Goal: Transaction & Acquisition: Purchase product/service

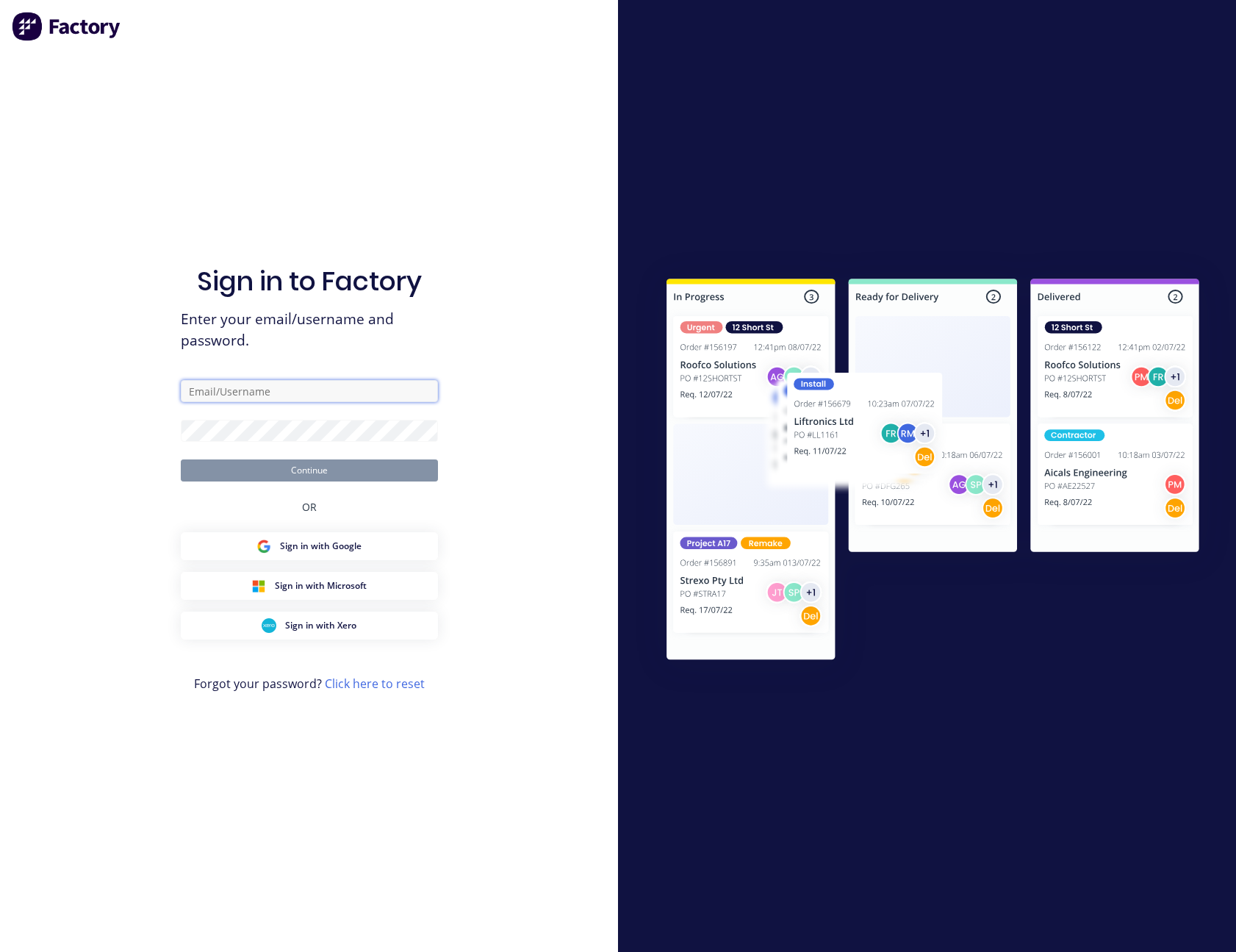
click at [299, 390] on input "text" at bounding box center [309, 390] width 258 height 22
type input "[PERSON_NAME][EMAIL_ADDRESS][PERSON_NAME][DOMAIN_NAME]"
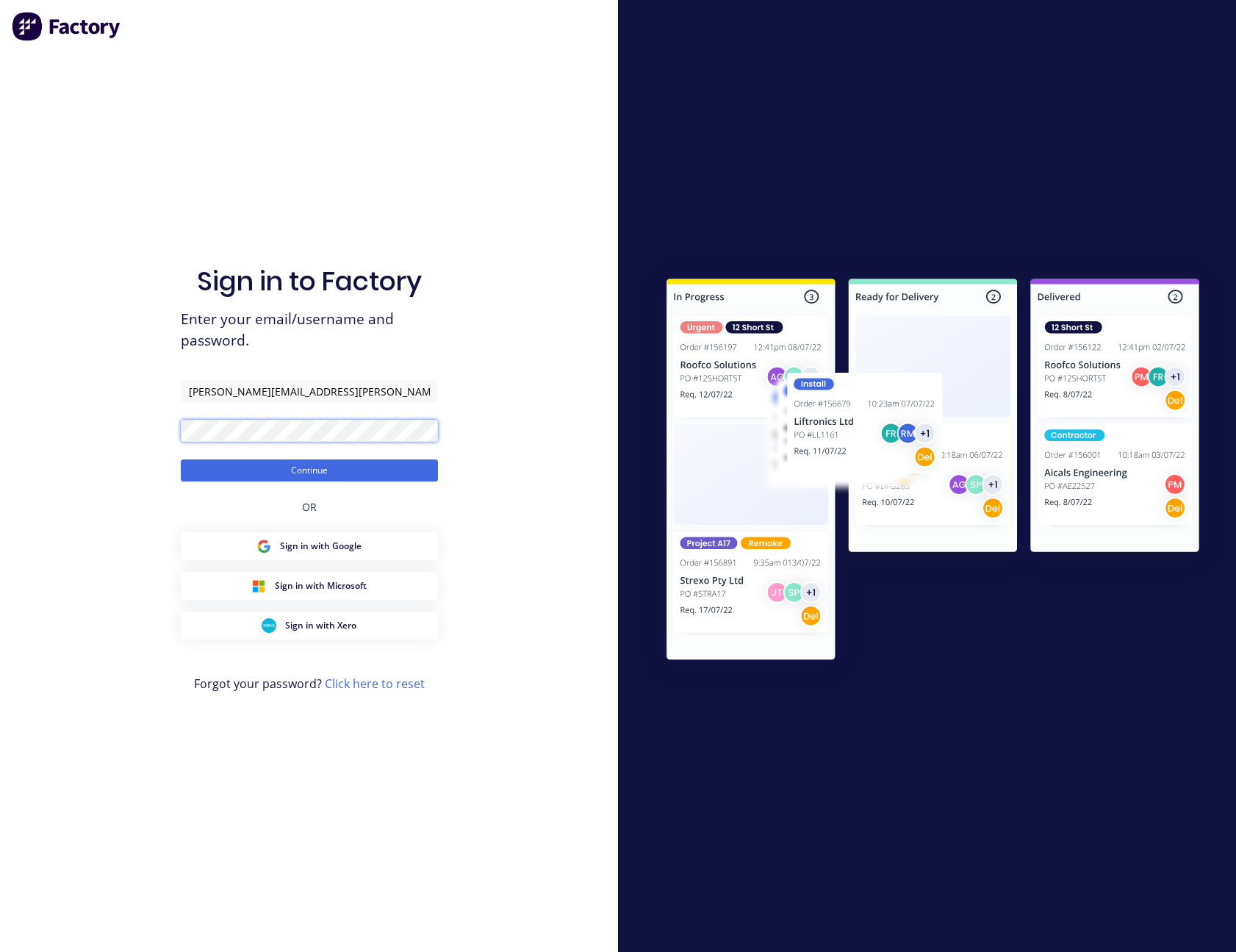
click at [181, 459] on button "Continue" at bounding box center [309, 470] width 258 height 22
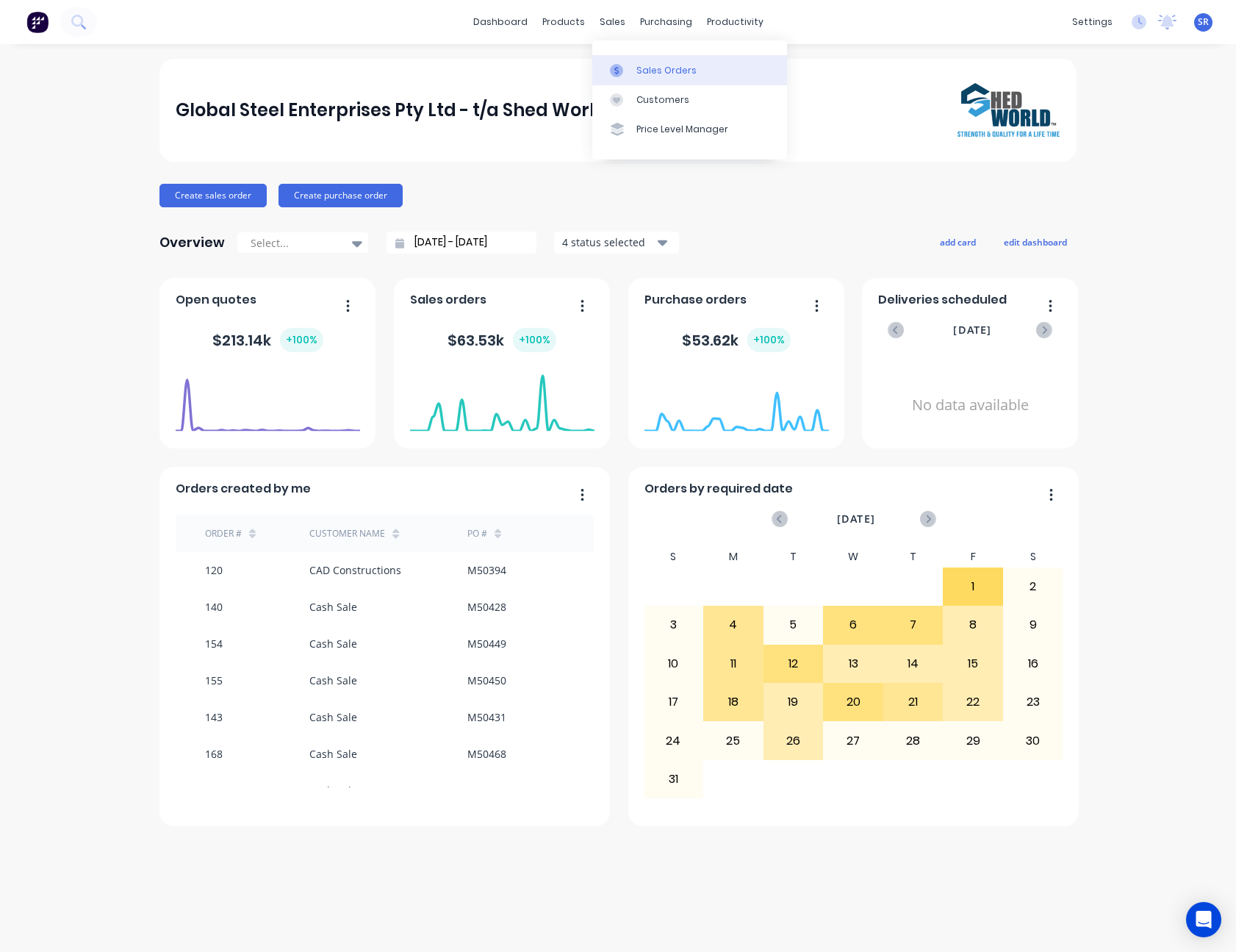
click at [642, 67] on div "Sales Orders" at bounding box center [666, 70] width 60 height 13
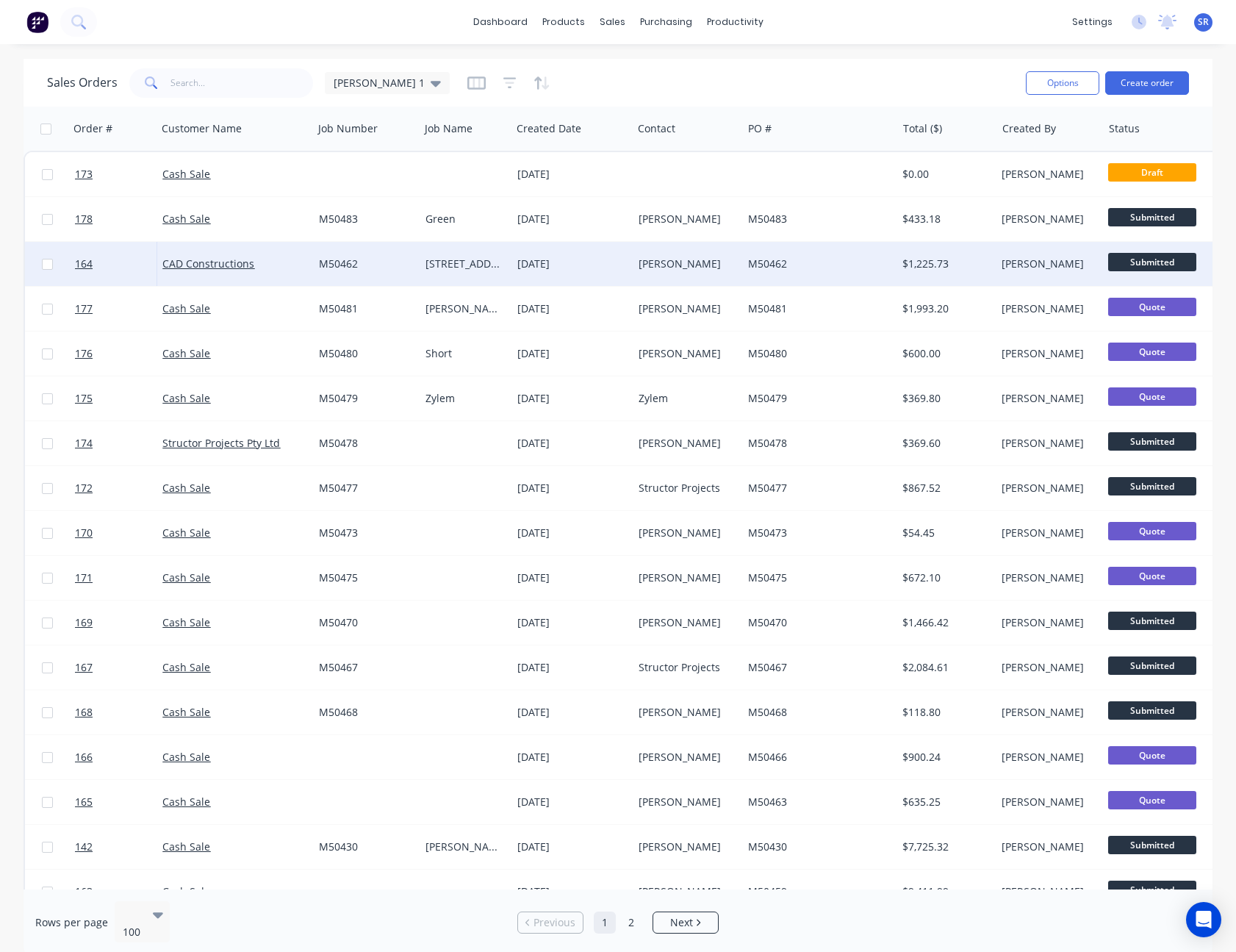
click at [609, 263] on div "[DATE]" at bounding box center [571, 264] width 109 height 15
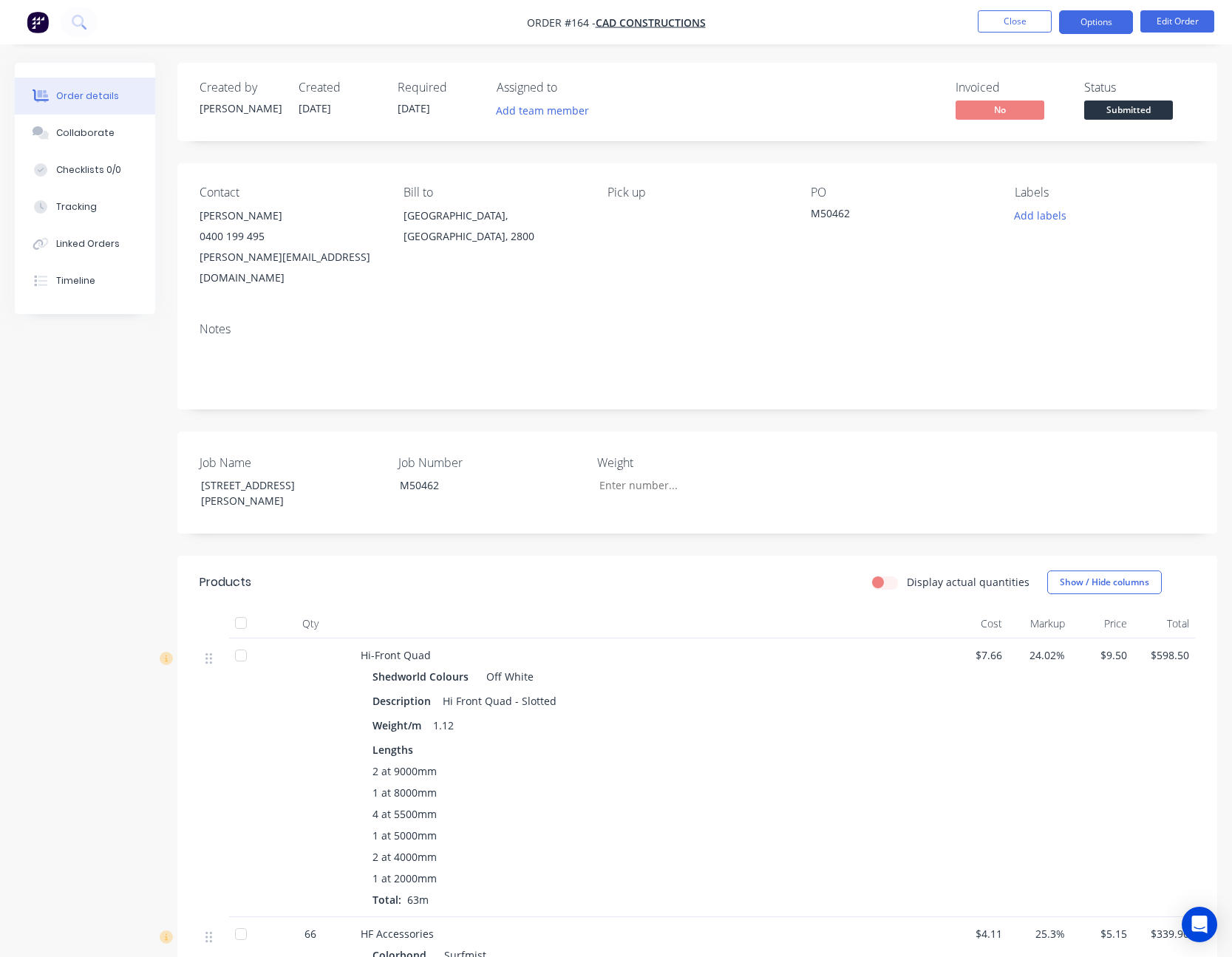
click at [1106, 25] on button "Options" at bounding box center [1096, 22] width 74 height 24
drag, startPoint x: 1106, startPoint y: 25, endPoint x: 965, endPoint y: 25, distance: 141.0
click at [965, 25] on ul "Close Options Edit Order" at bounding box center [1096, 22] width 272 height 24
click at [1099, 18] on button "Options" at bounding box center [1096, 22] width 74 height 24
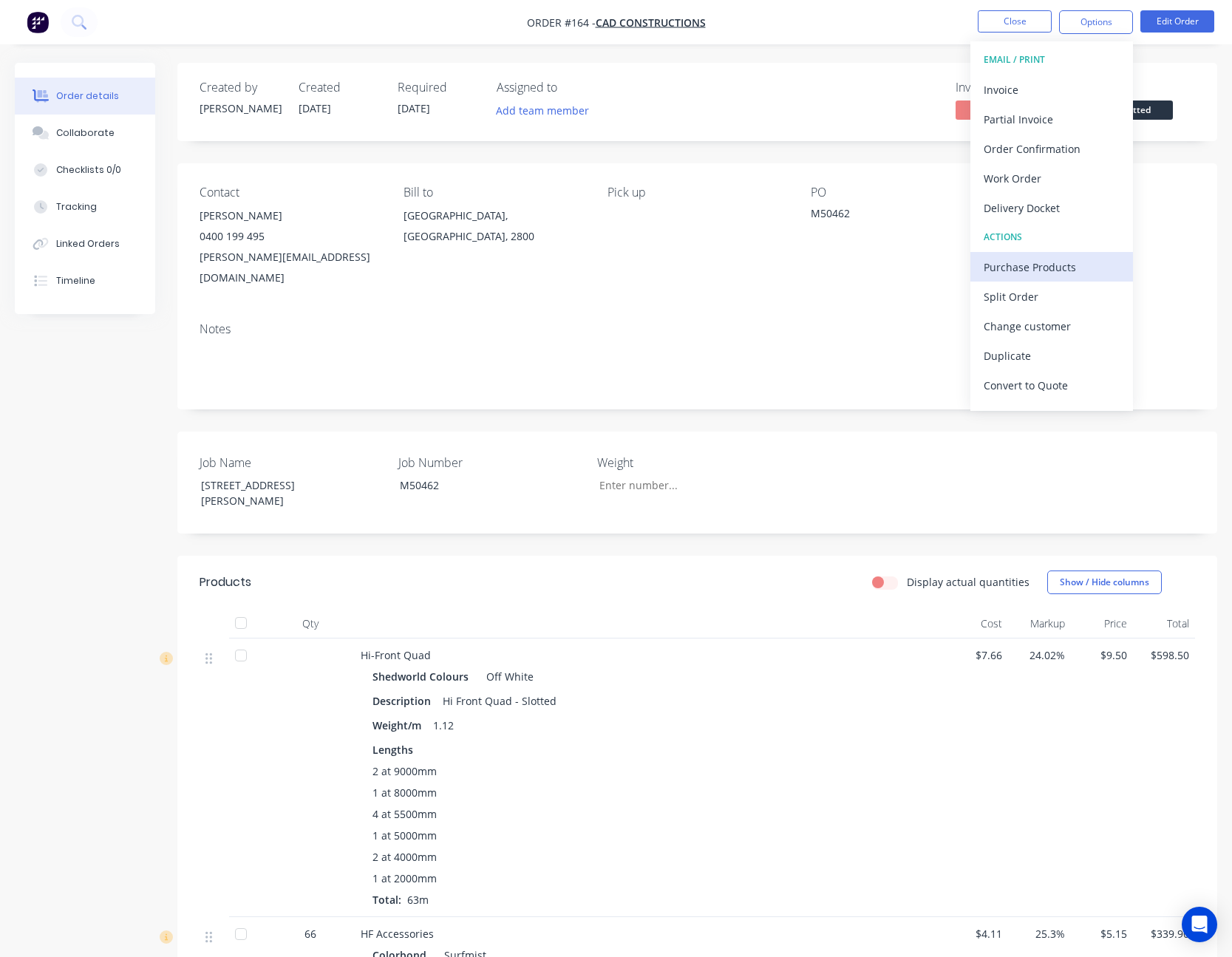
click at [1074, 263] on div "Purchase Products" at bounding box center [1051, 267] width 136 height 21
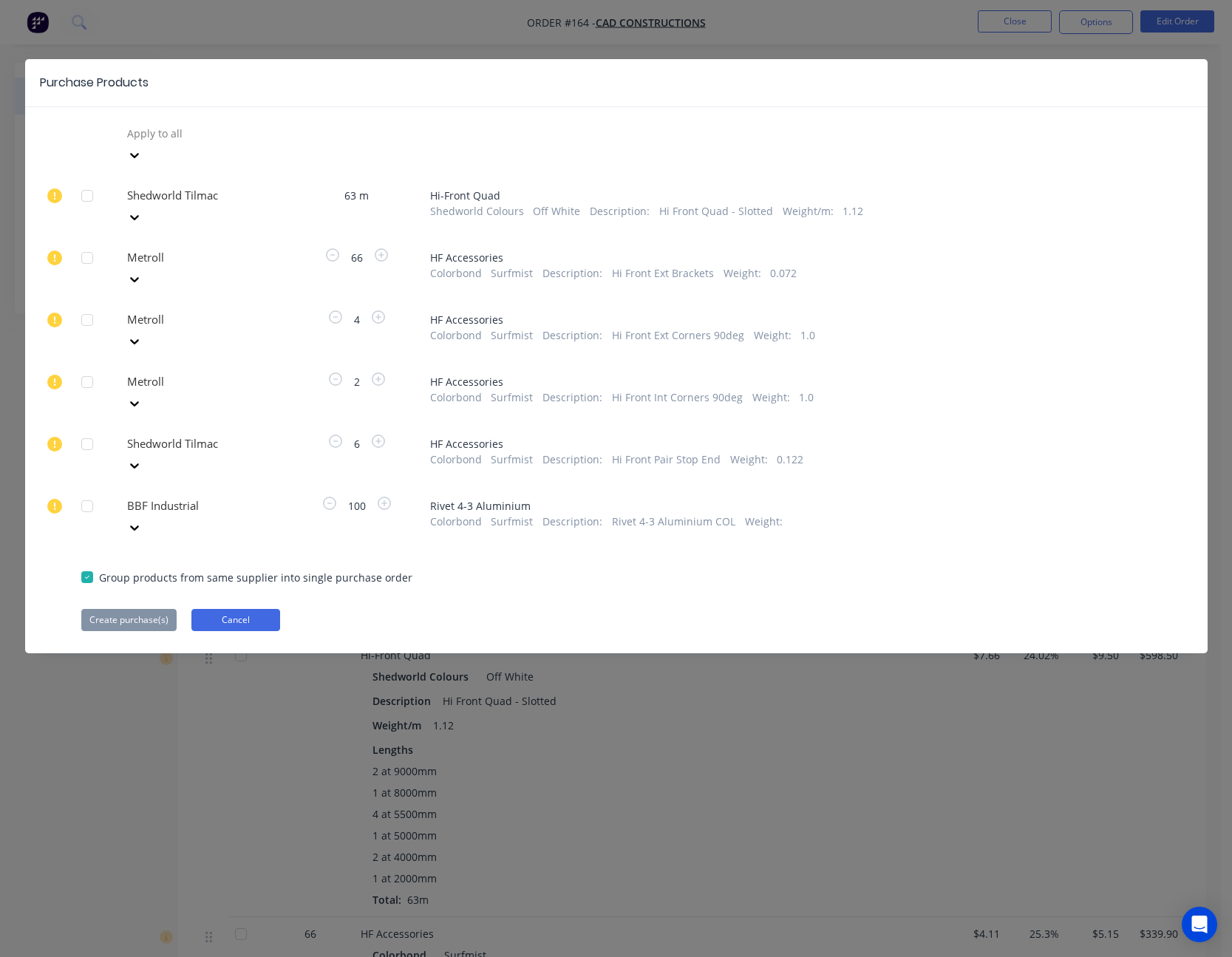
click at [231, 608] on button "Cancel" at bounding box center [235, 619] width 89 height 22
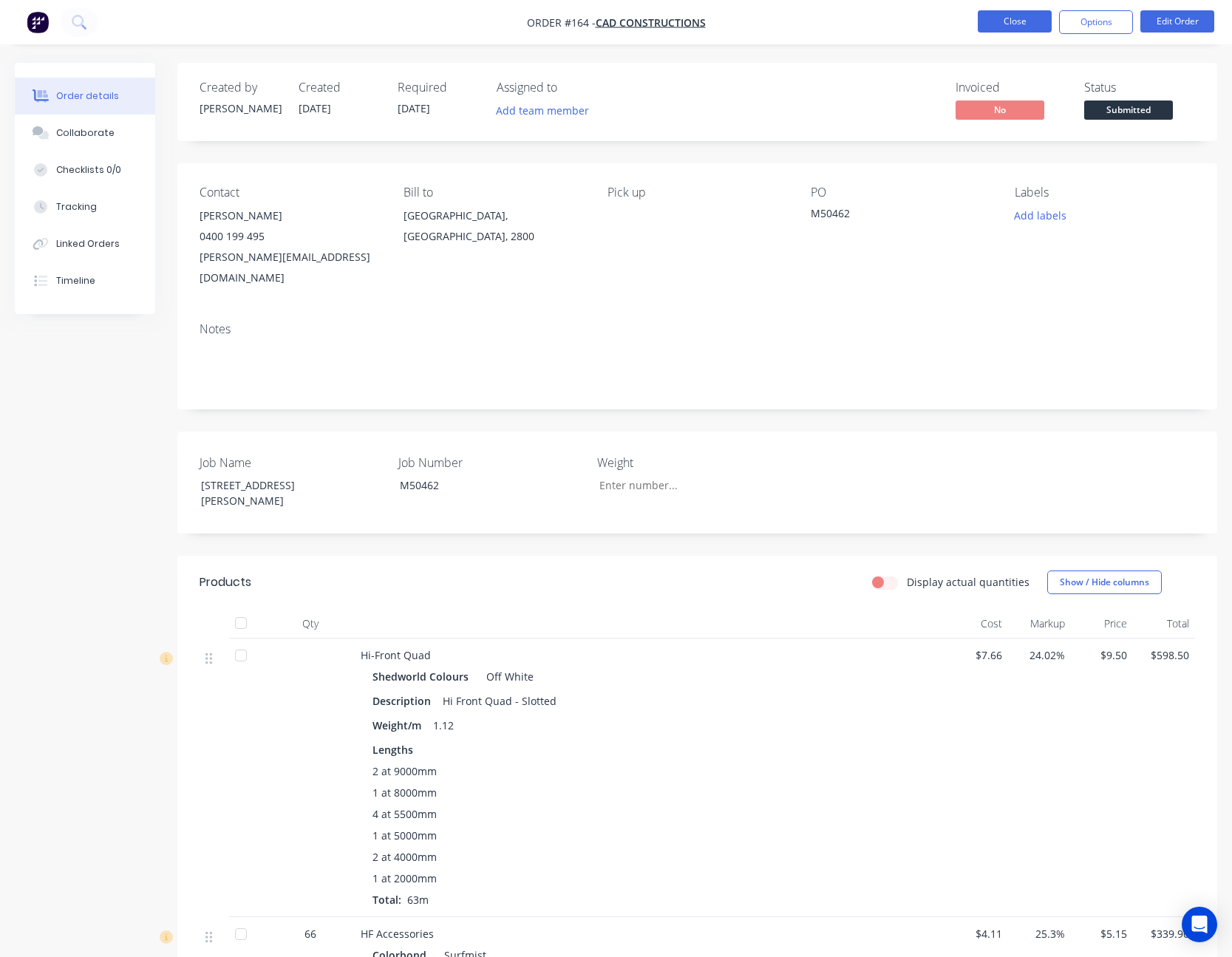
click at [1014, 21] on button "Close" at bounding box center [1014, 21] width 74 height 22
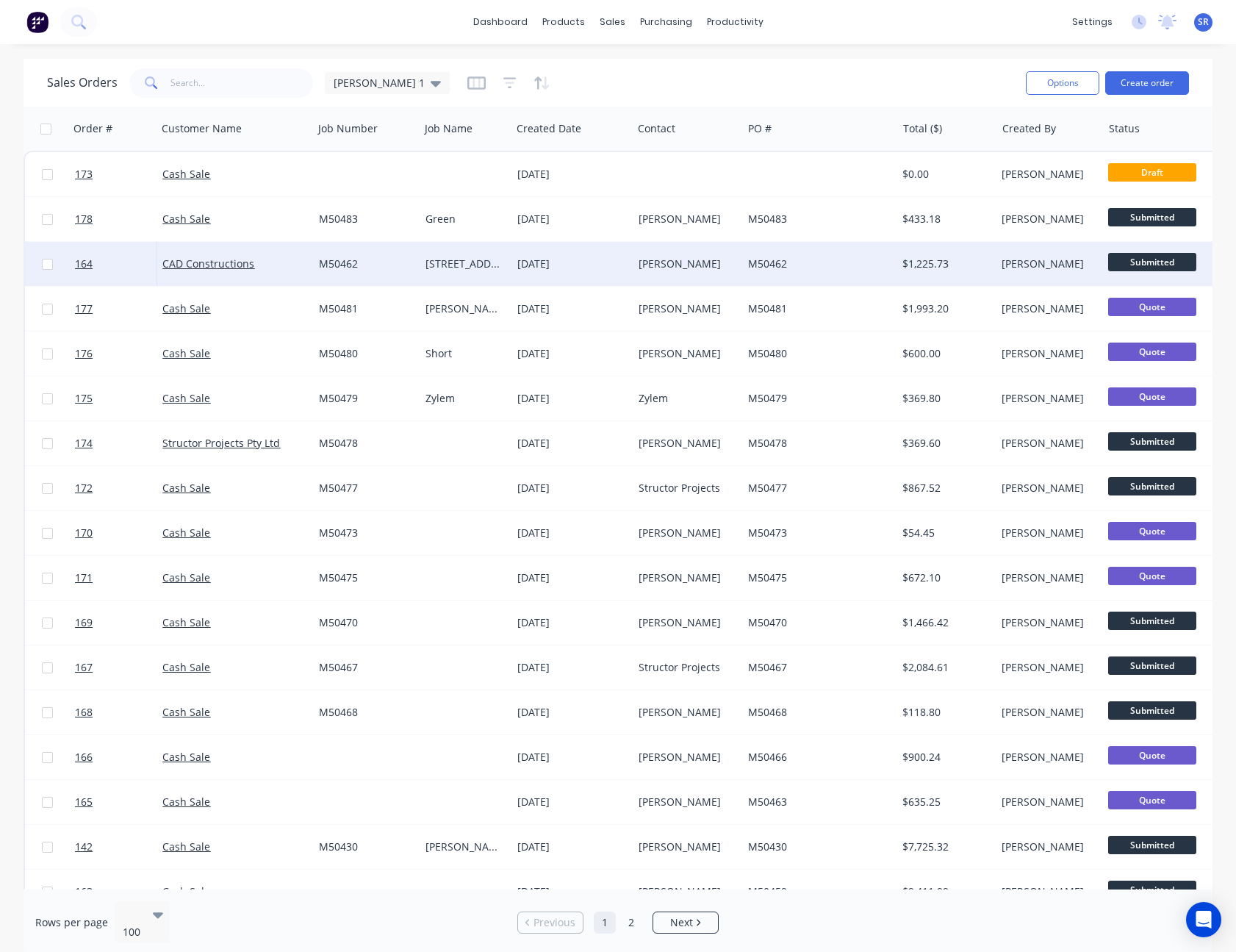
click at [715, 262] on div "[PERSON_NAME]" at bounding box center [685, 264] width 93 height 15
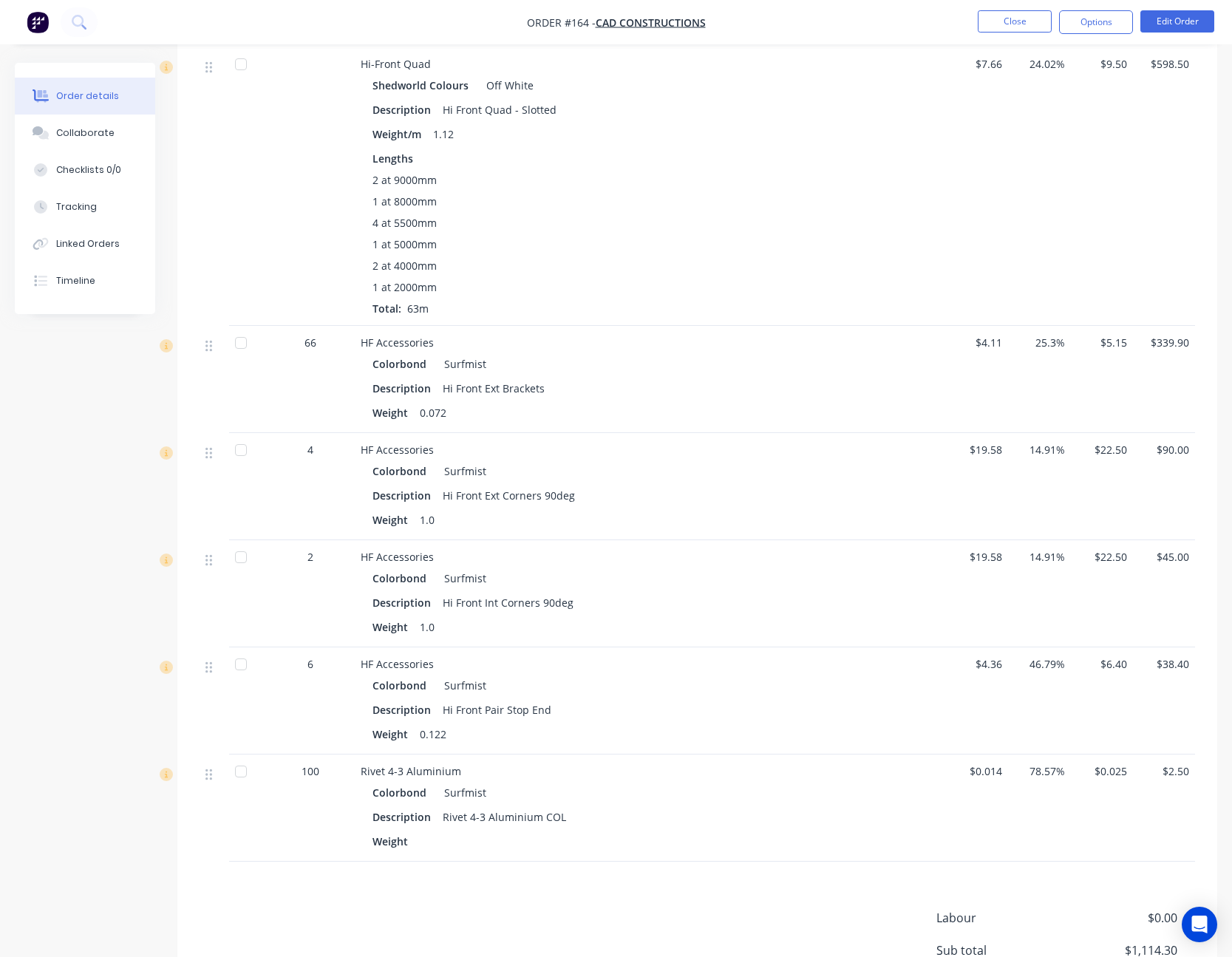
scroll to position [517, 0]
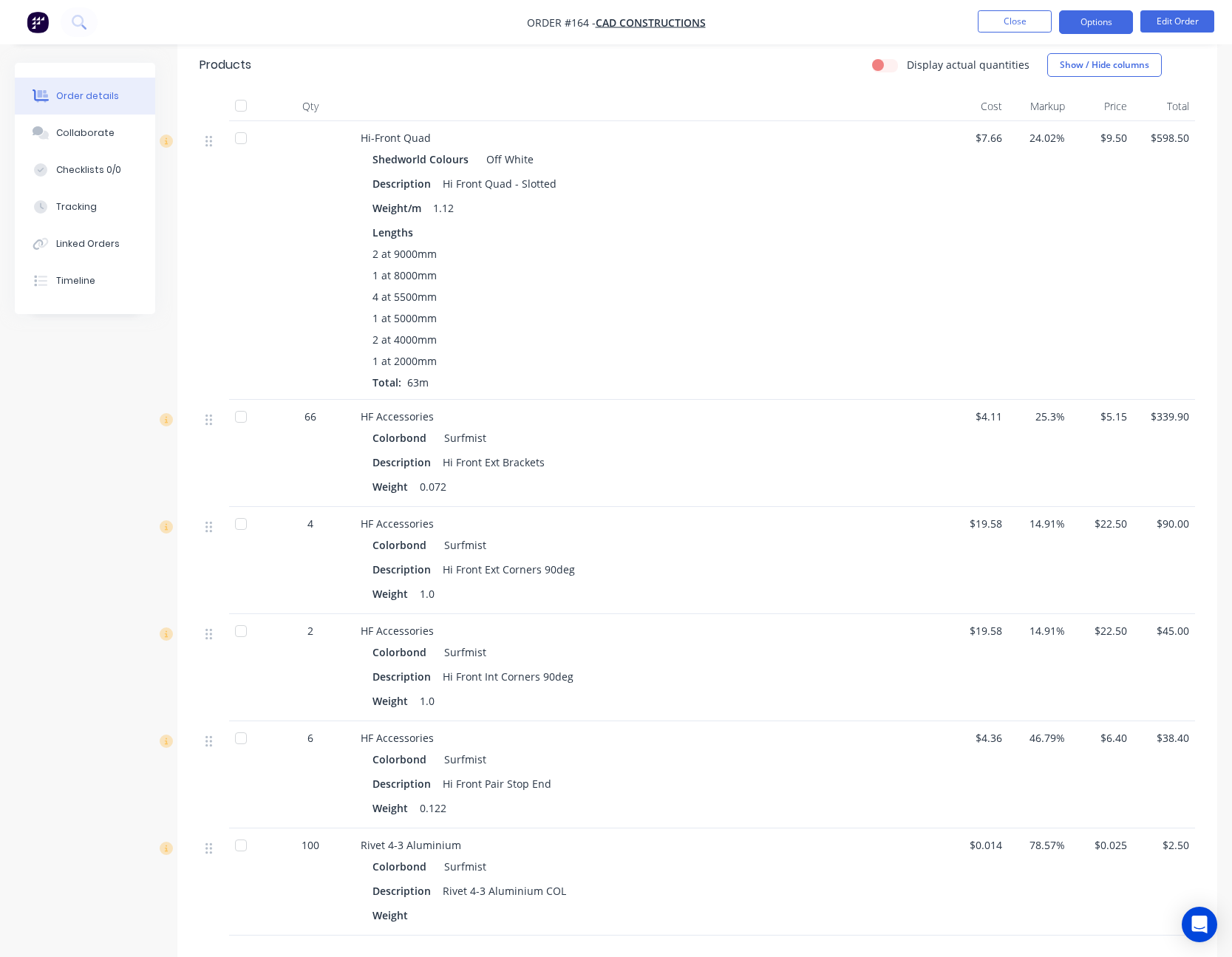
click at [1102, 25] on button "Options" at bounding box center [1096, 22] width 74 height 24
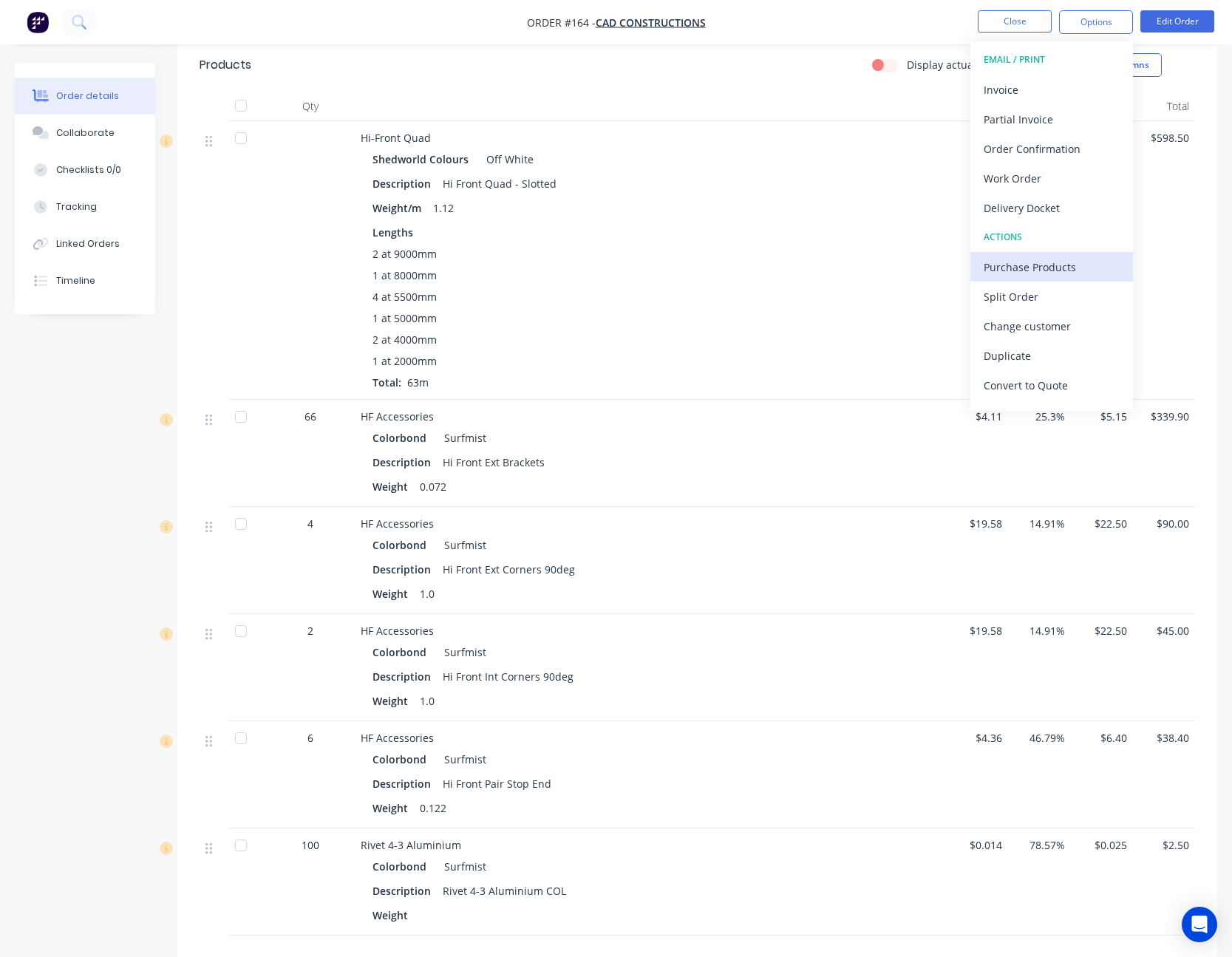
click at [1058, 268] on div "Purchase Products" at bounding box center [1051, 267] width 136 height 21
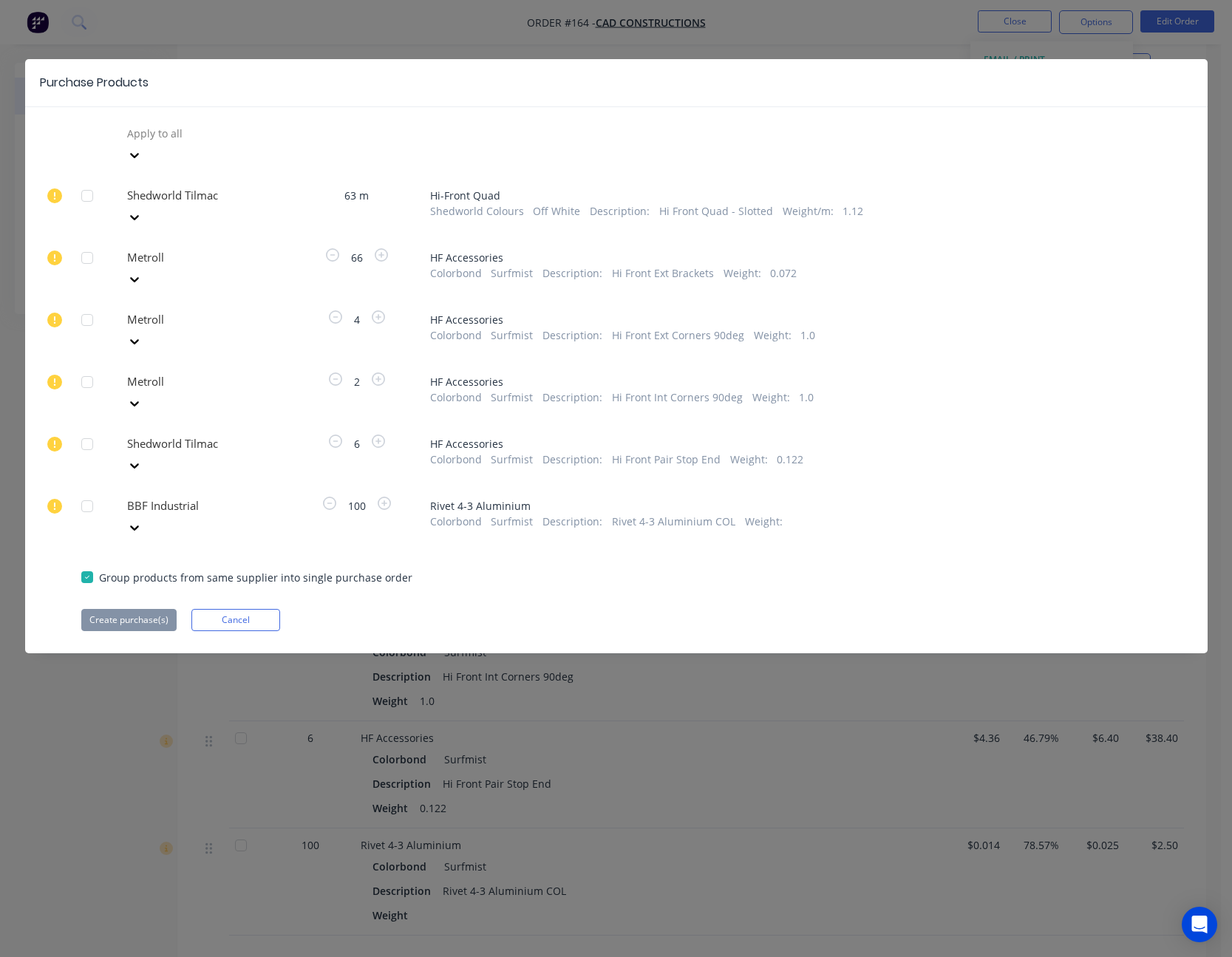
click at [85, 492] on div at bounding box center [87, 507] width 30 height 30
click at [83, 492] on div at bounding box center [87, 507] width 30 height 30
click at [214, 142] on div at bounding box center [232, 133] width 213 height 18
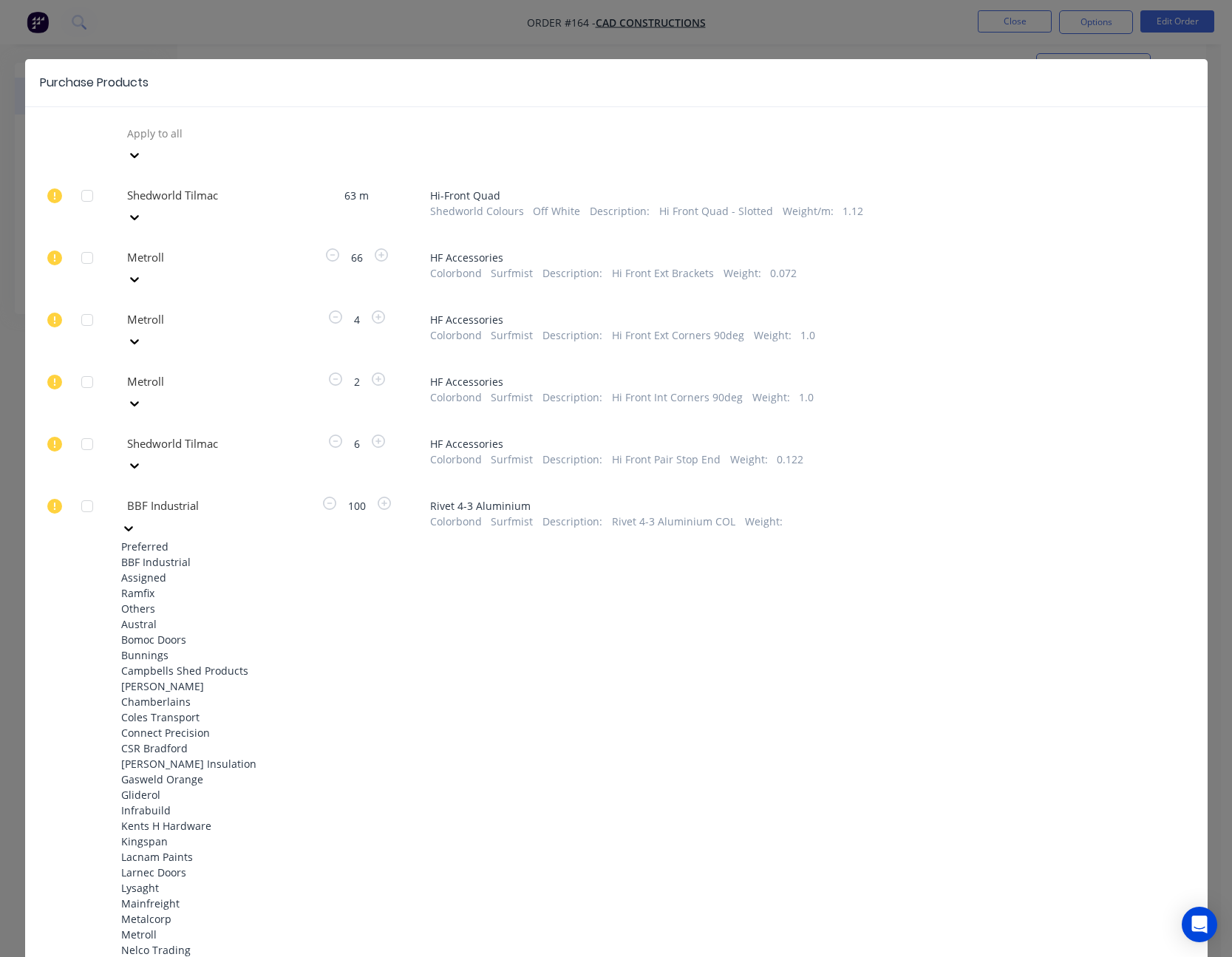
click at [214, 496] on div at bounding box center [232, 505] width 213 height 18
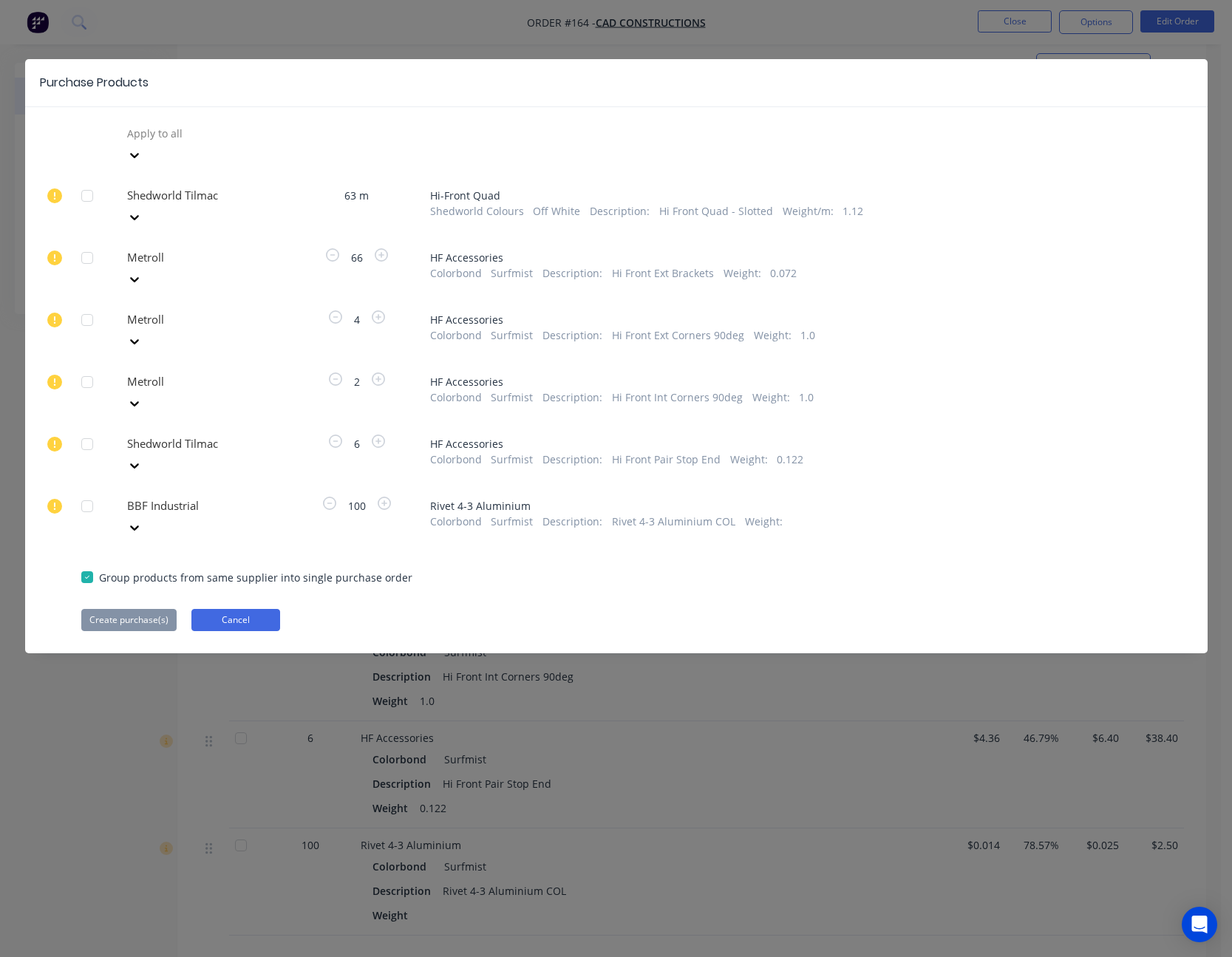
click at [245, 608] on button "Cancel" at bounding box center [235, 619] width 89 height 22
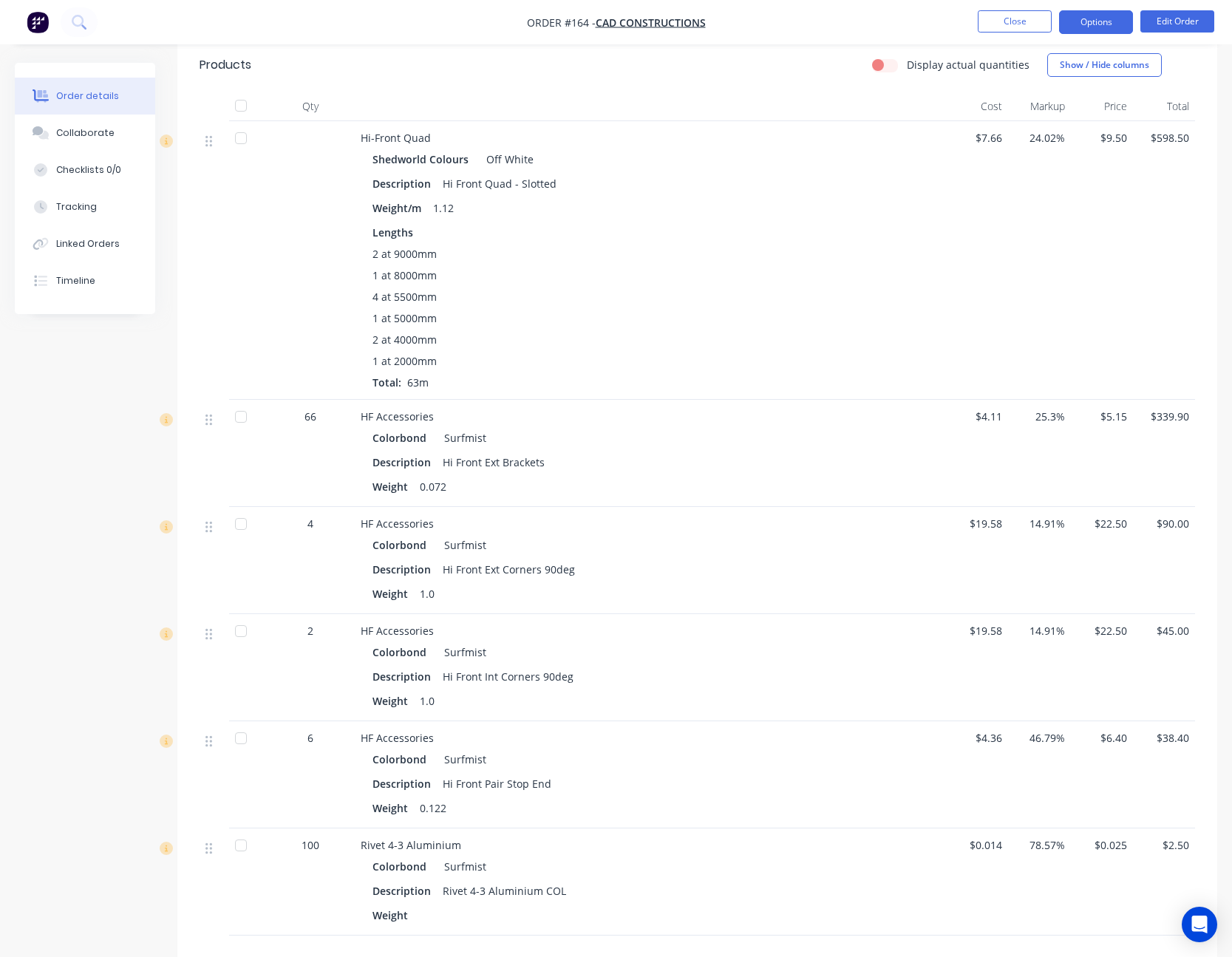
click at [1108, 24] on button "Options" at bounding box center [1096, 22] width 74 height 24
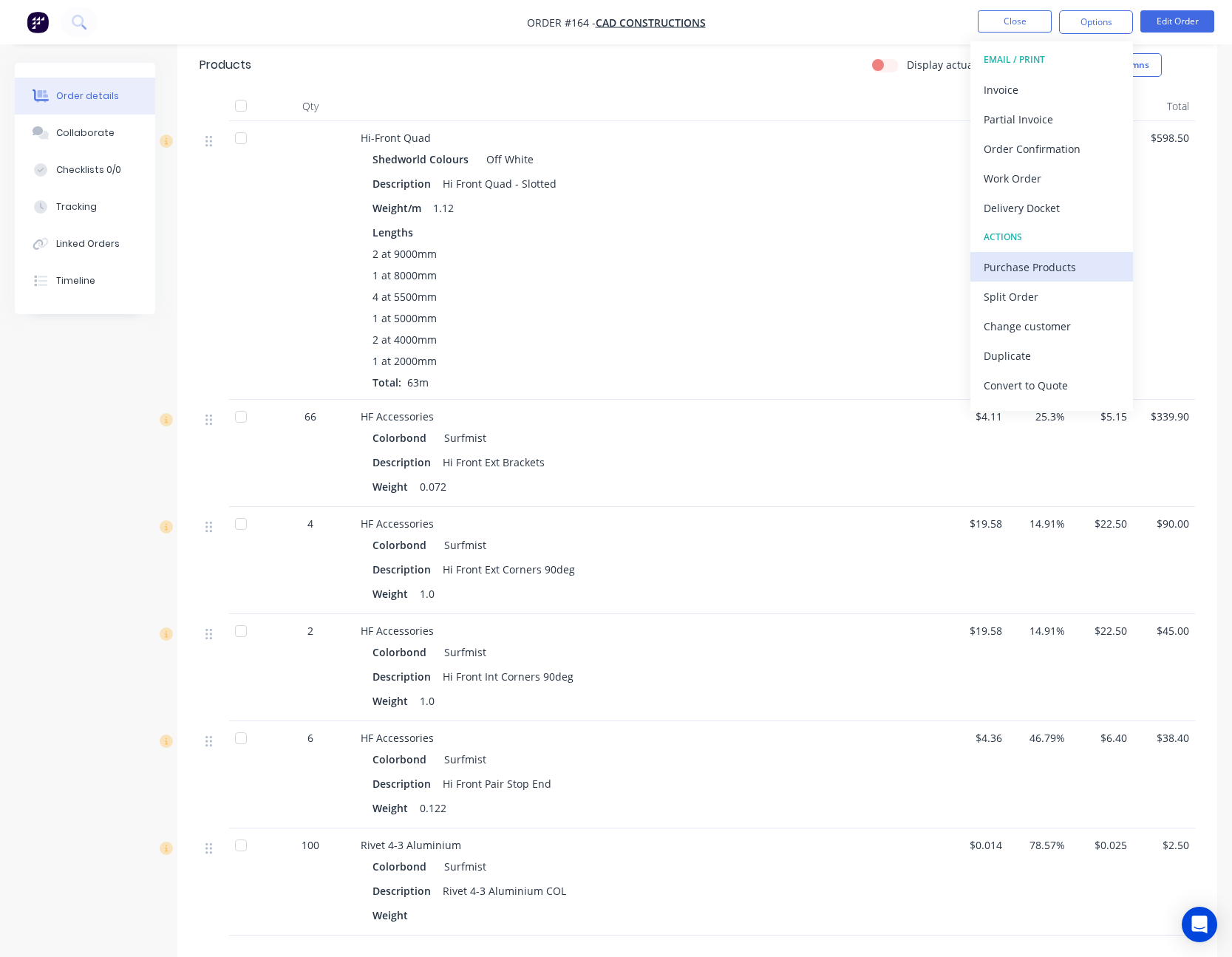
click at [1080, 270] on div "Purchase Products" at bounding box center [1051, 267] width 136 height 21
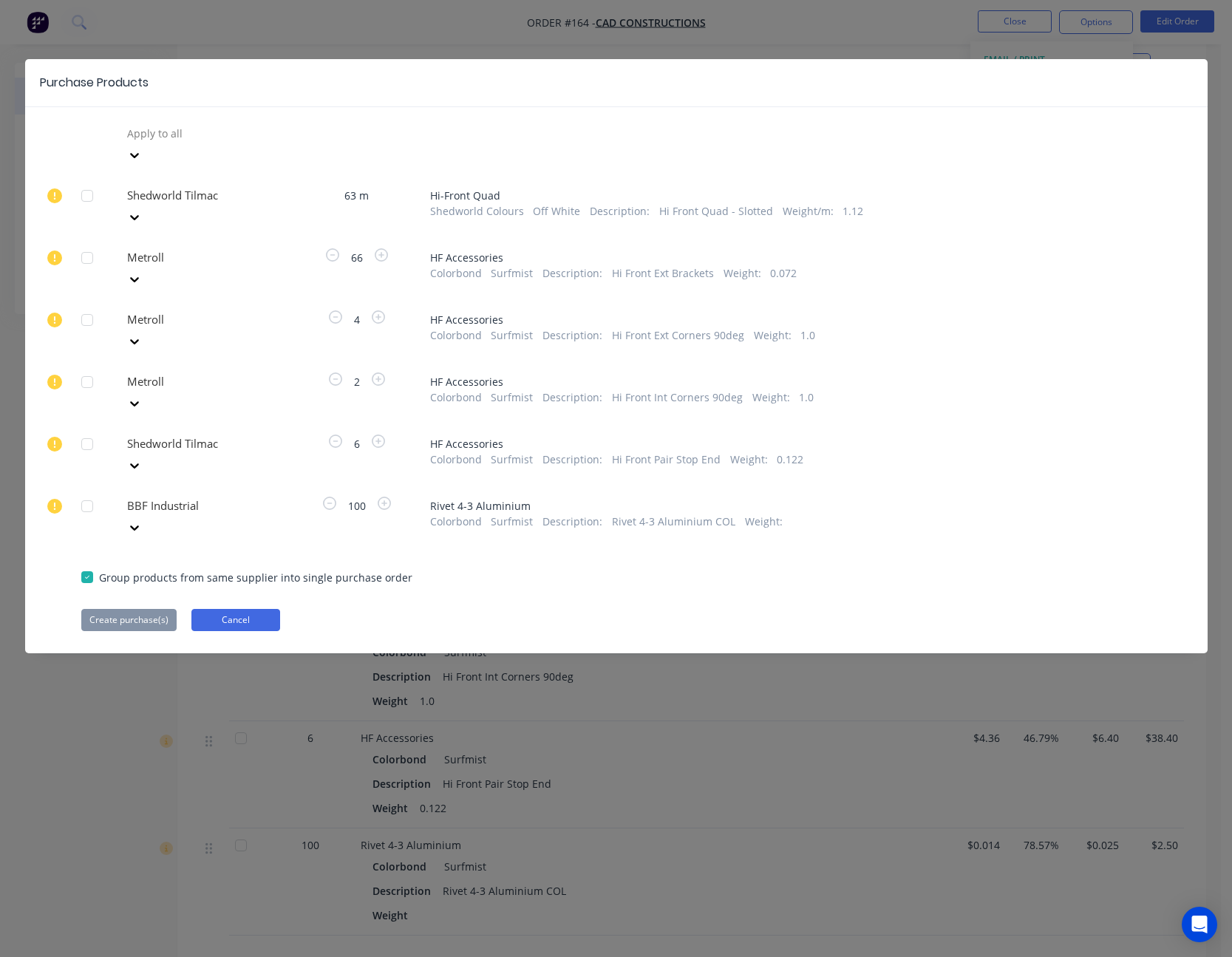
click at [253, 608] on button "Cancel" at bounding box center [235, 619] width 89 height 22
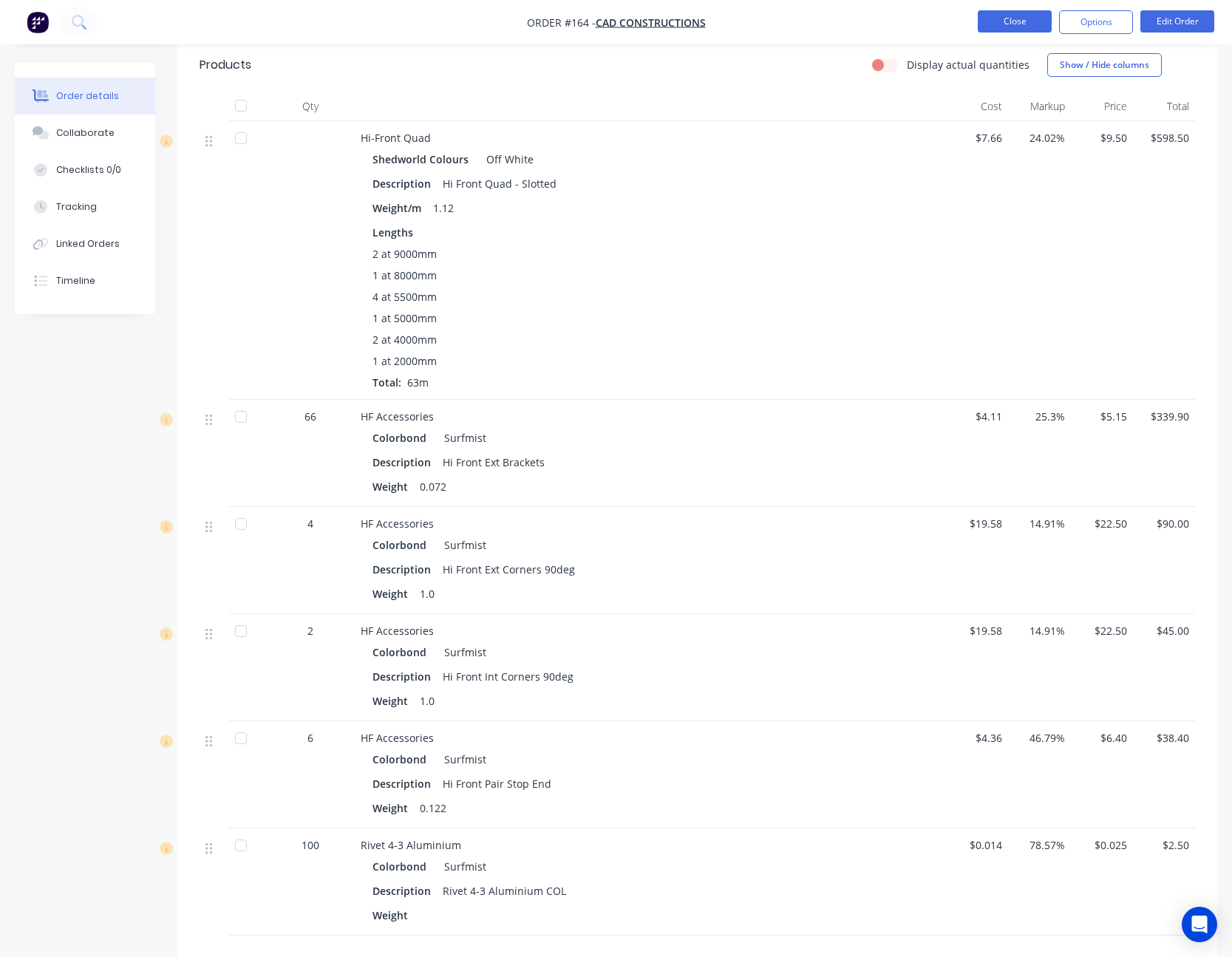
click at [1019, 13] on button "Close" at bounding box center [1014, 21] width 74 height 22
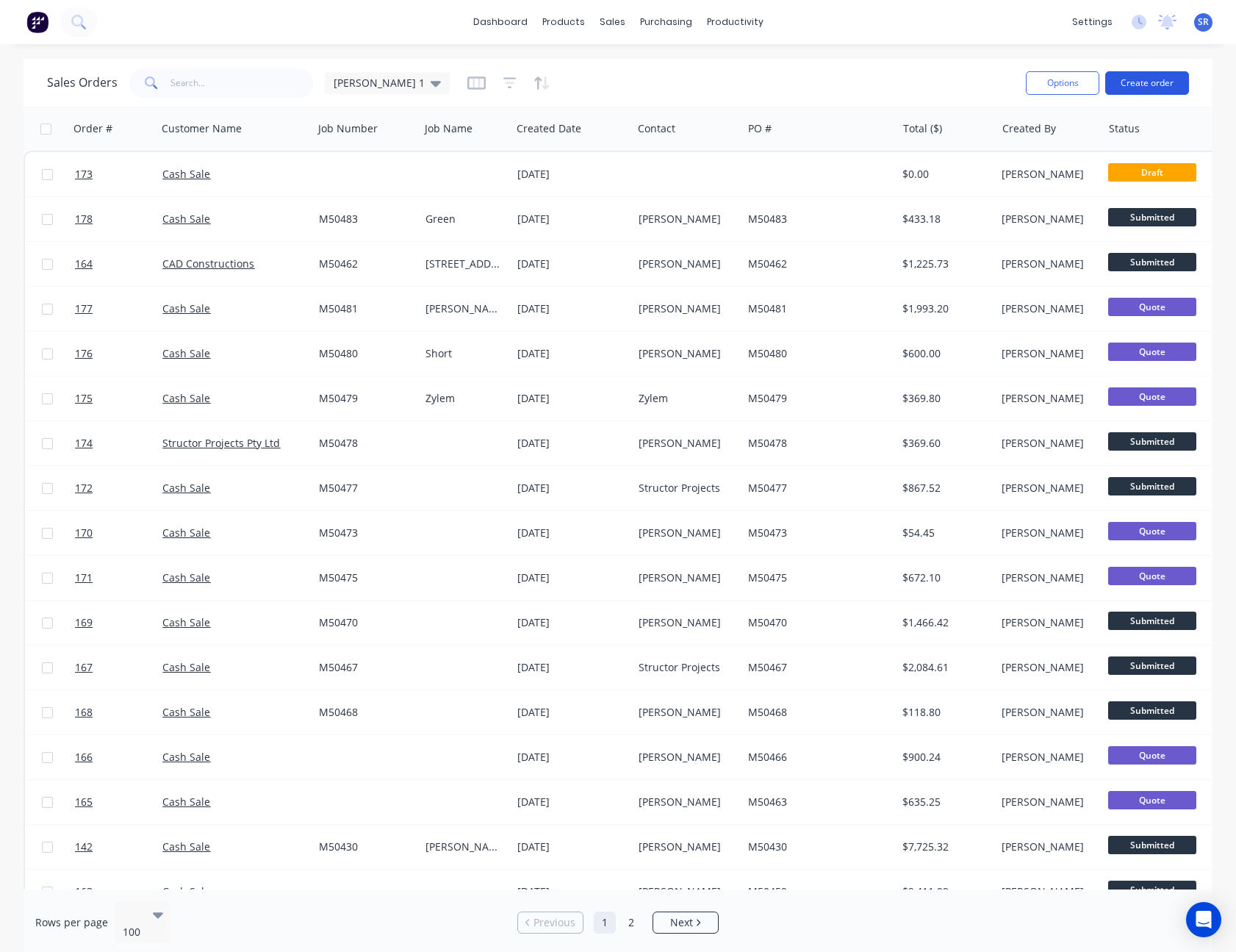
click at [1135, 83] on button "Create order" at bounding box center [1148, 83] width 84 height 24
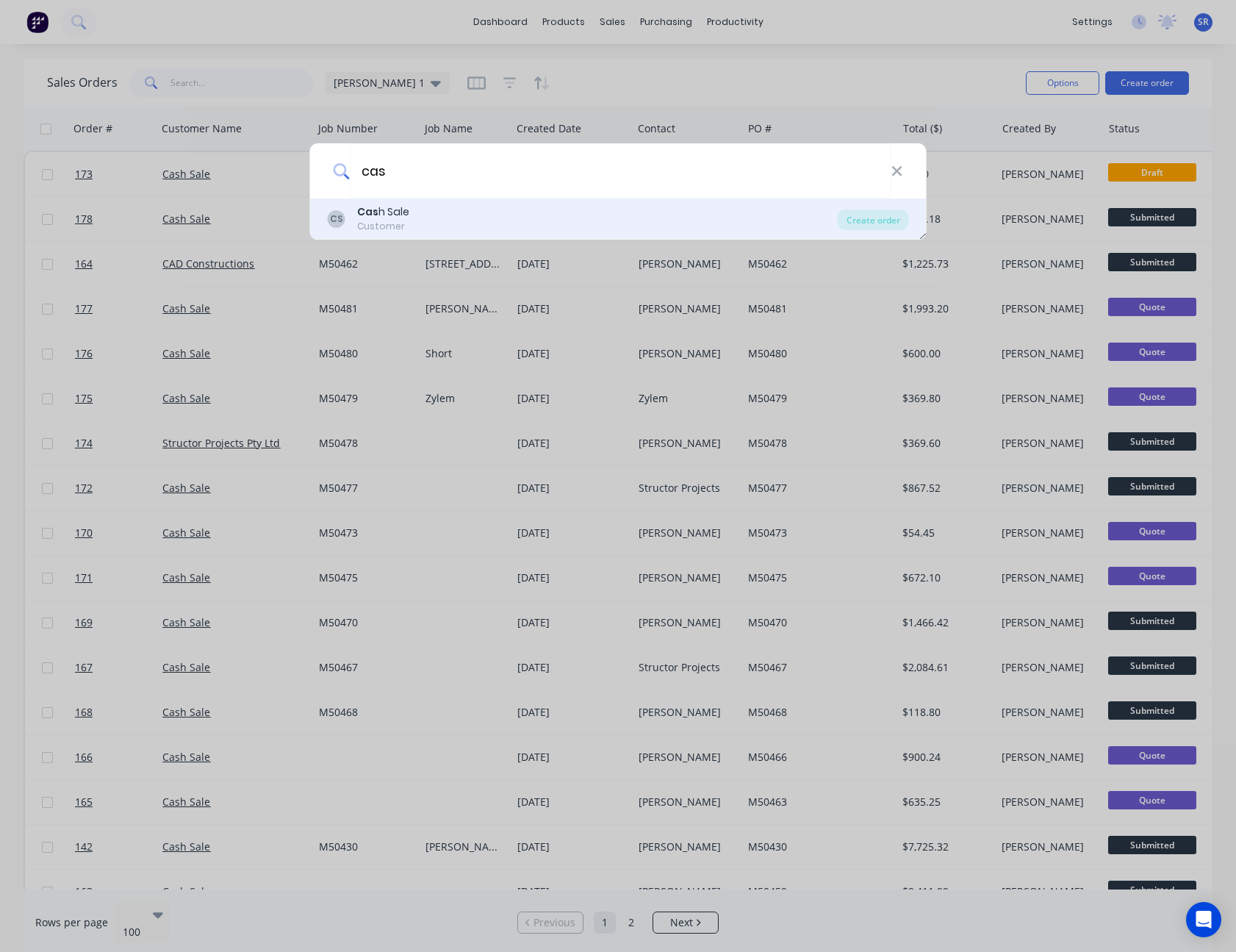
type input "cas"
click at [418, 208] on div "CS Cas h Sale Customer" at bounding box center [583, 218] width 510 height 29
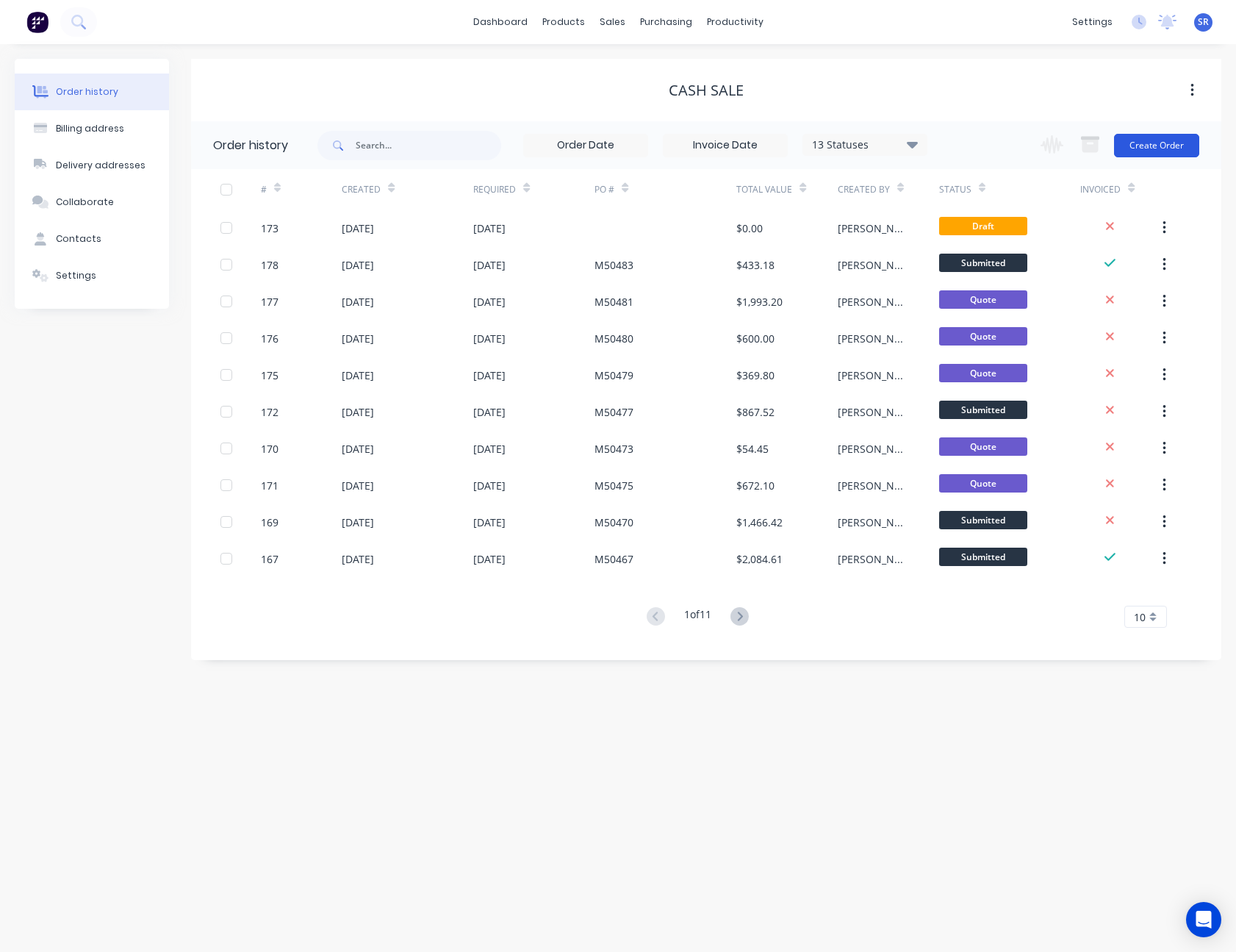
click at [1161, 149] on button "Create Order" at bounding box center [1157, 145] width 86 height 24
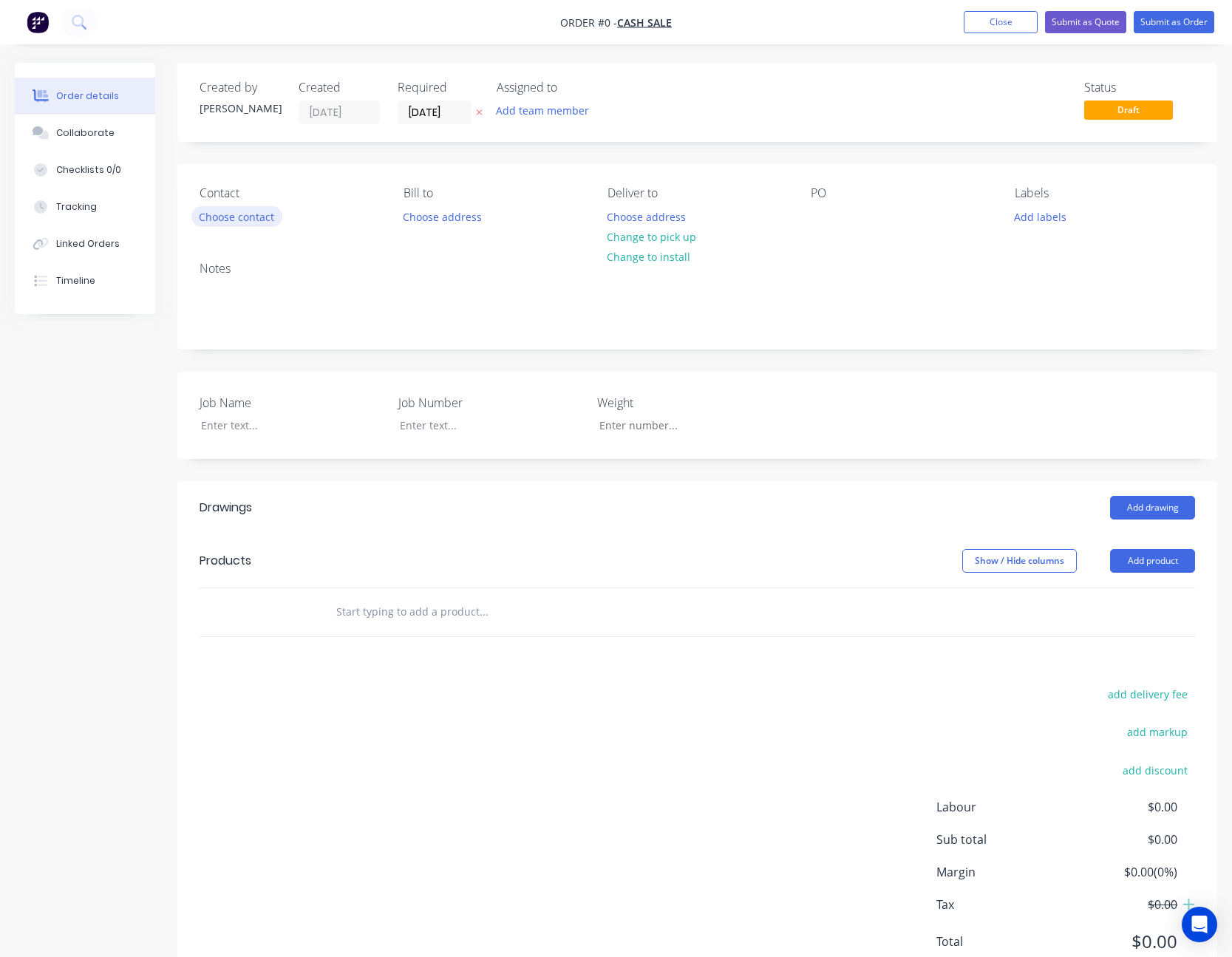
click at [244, 219] on button "Choose contact" at bounding box center [236, 216] width 90 height 20
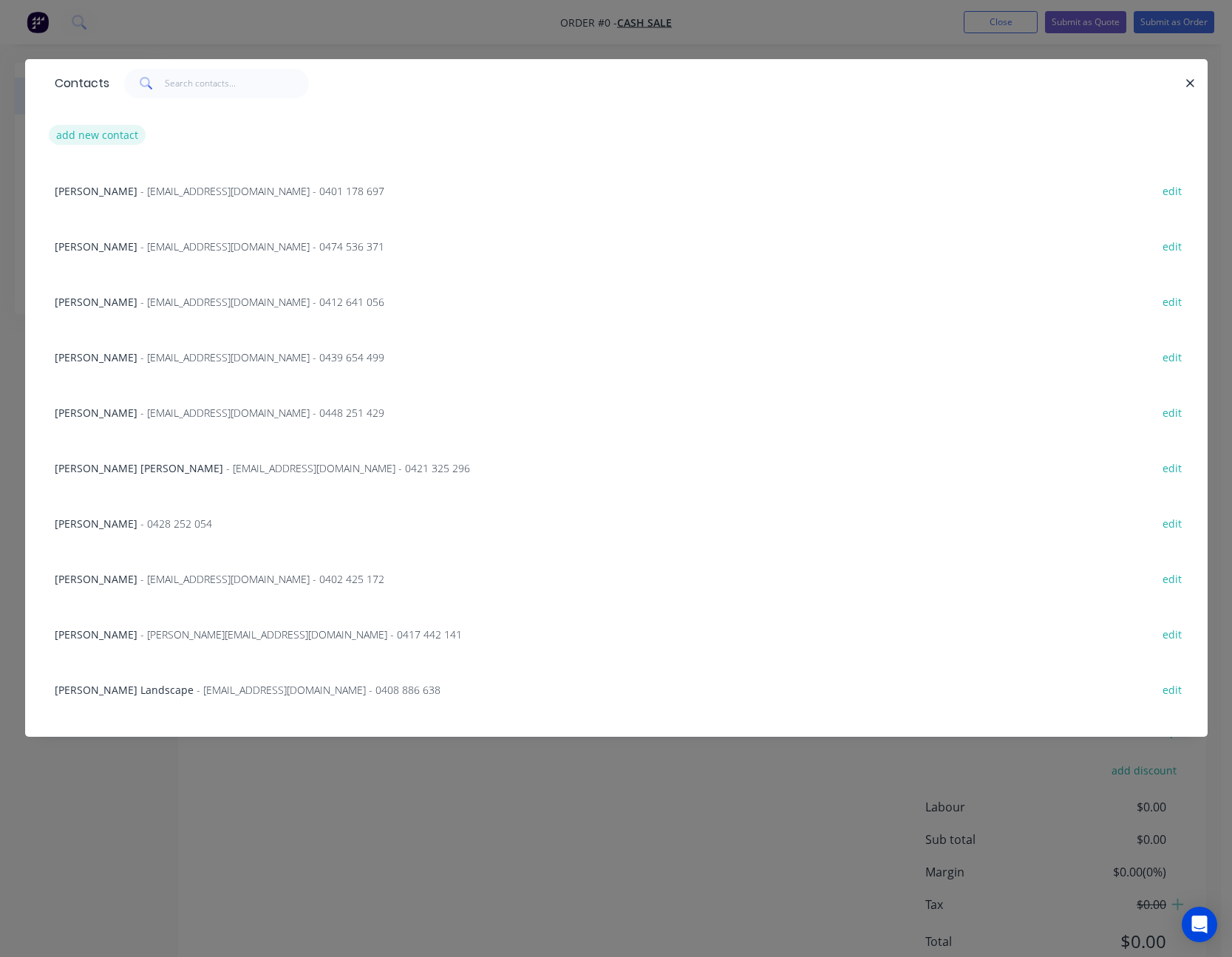
click at [117, 134] on button "add new contact" at bounding box center [97, 134] width 97 height 20
select select "AU"
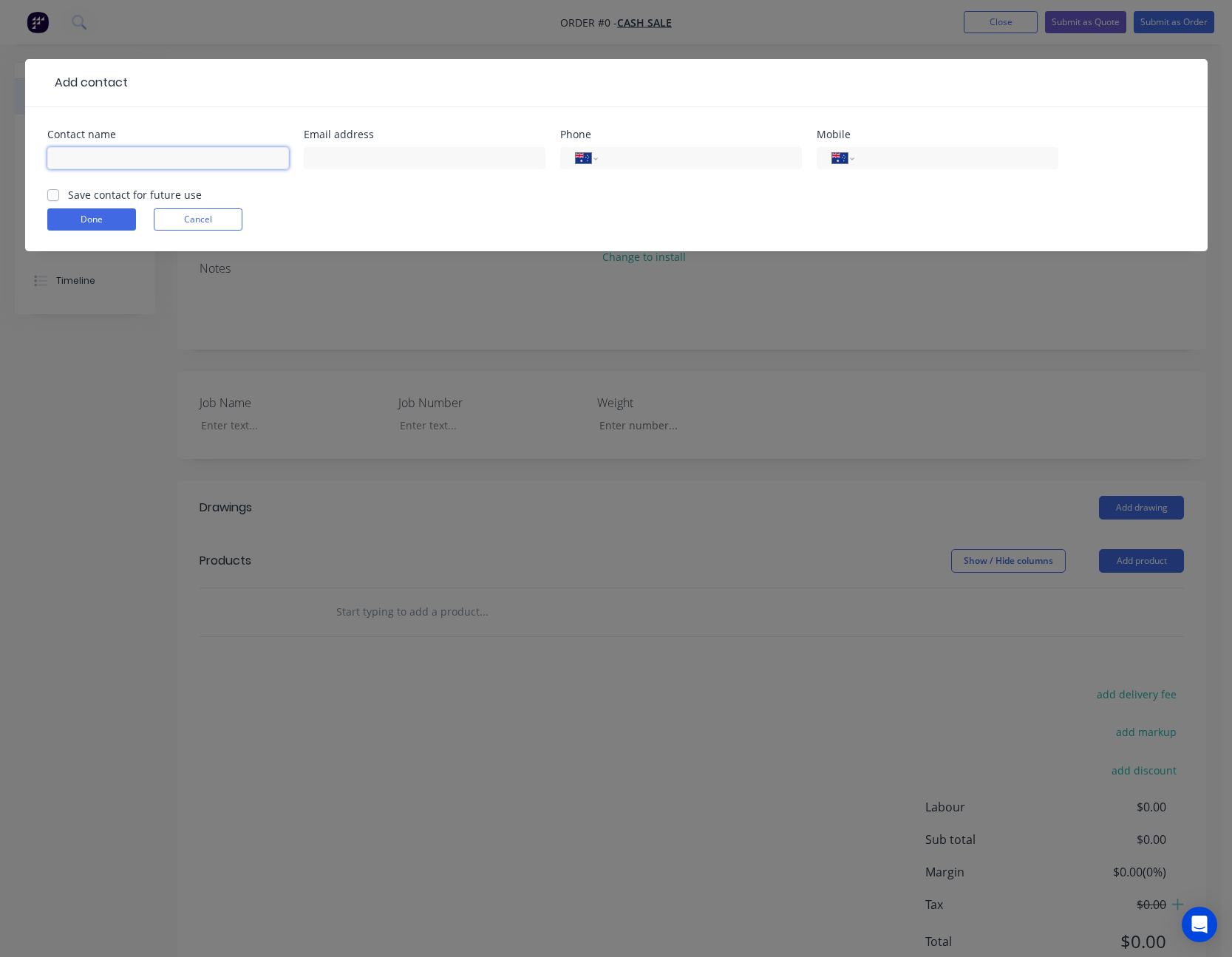
click at [105, 150] on input "text" at bounding box center [168, 157] width 241 height 22
type input "[PERSON_NAME]"
click at [882, 161] on input "tel" at bounding box center [953, 158] width 177 height 17
type input "0421 253 756"
click at [102, 210] on button "Done" at bounding box center [91, 219] width 89 height 22
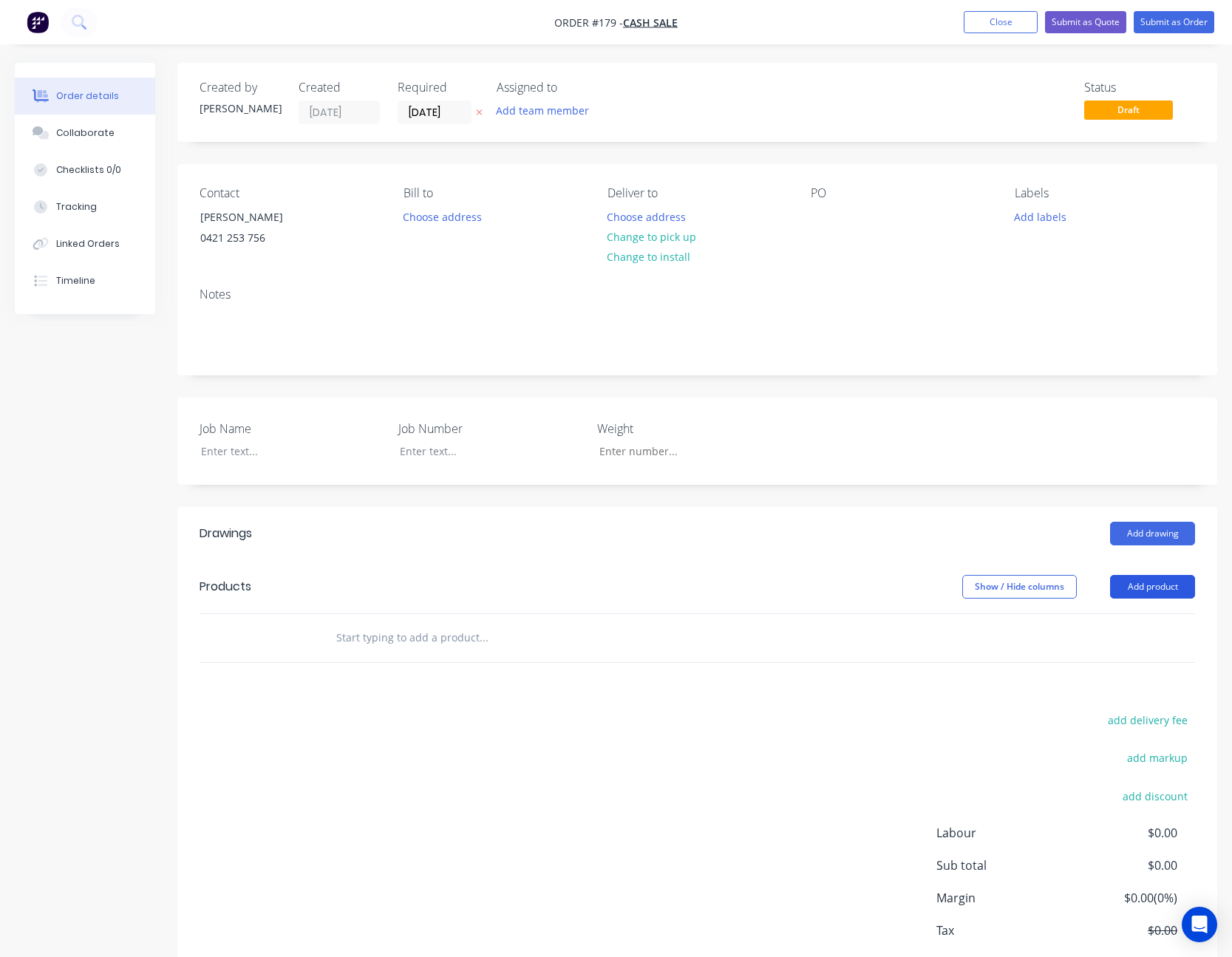
click at [1158, 579] on button "Add product" at bounding box center [1152, 586] width 85 height 24
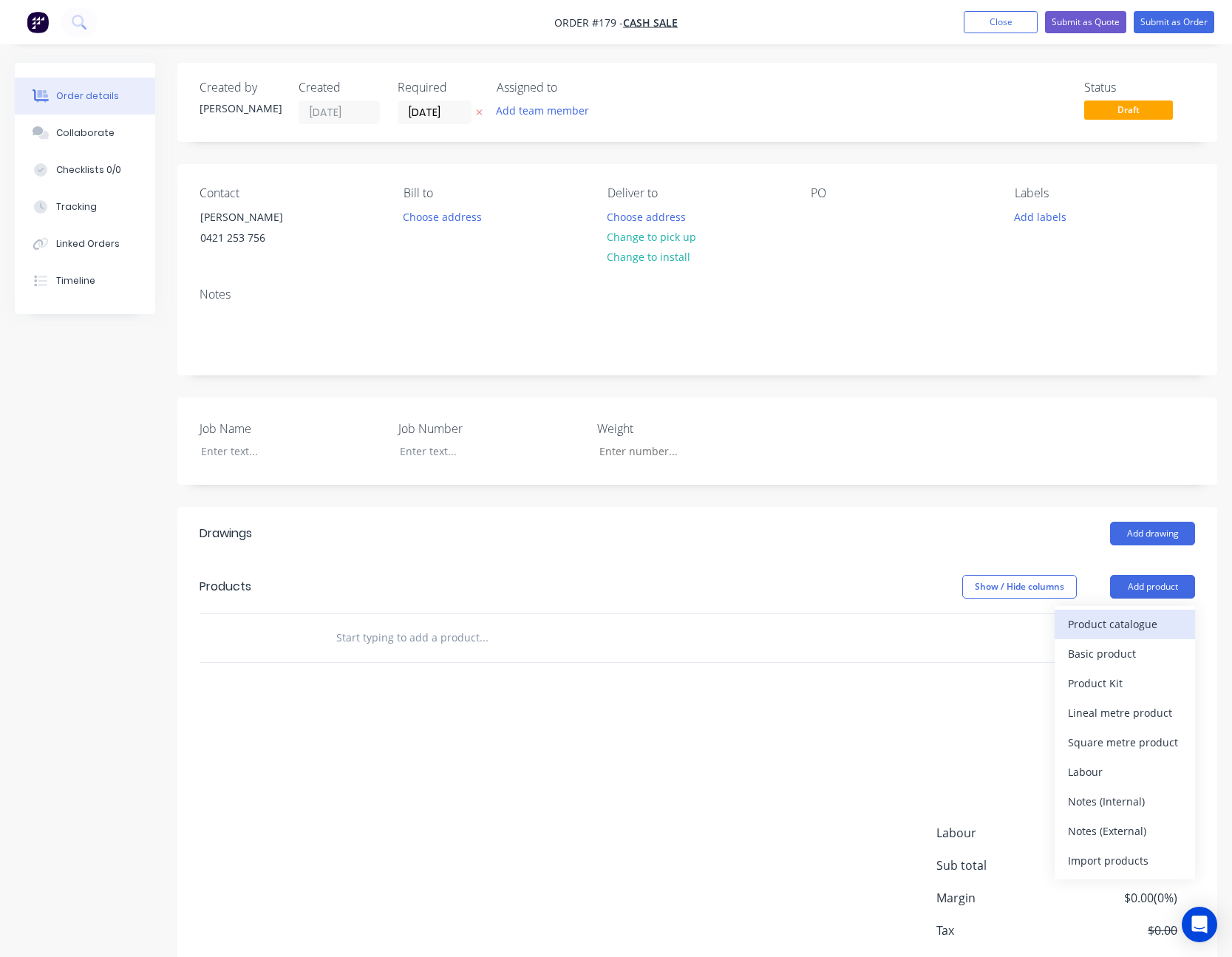
click at [1122, 620] on div "Product catalogue" at bounding box center [1125, 623] width 114 height 21
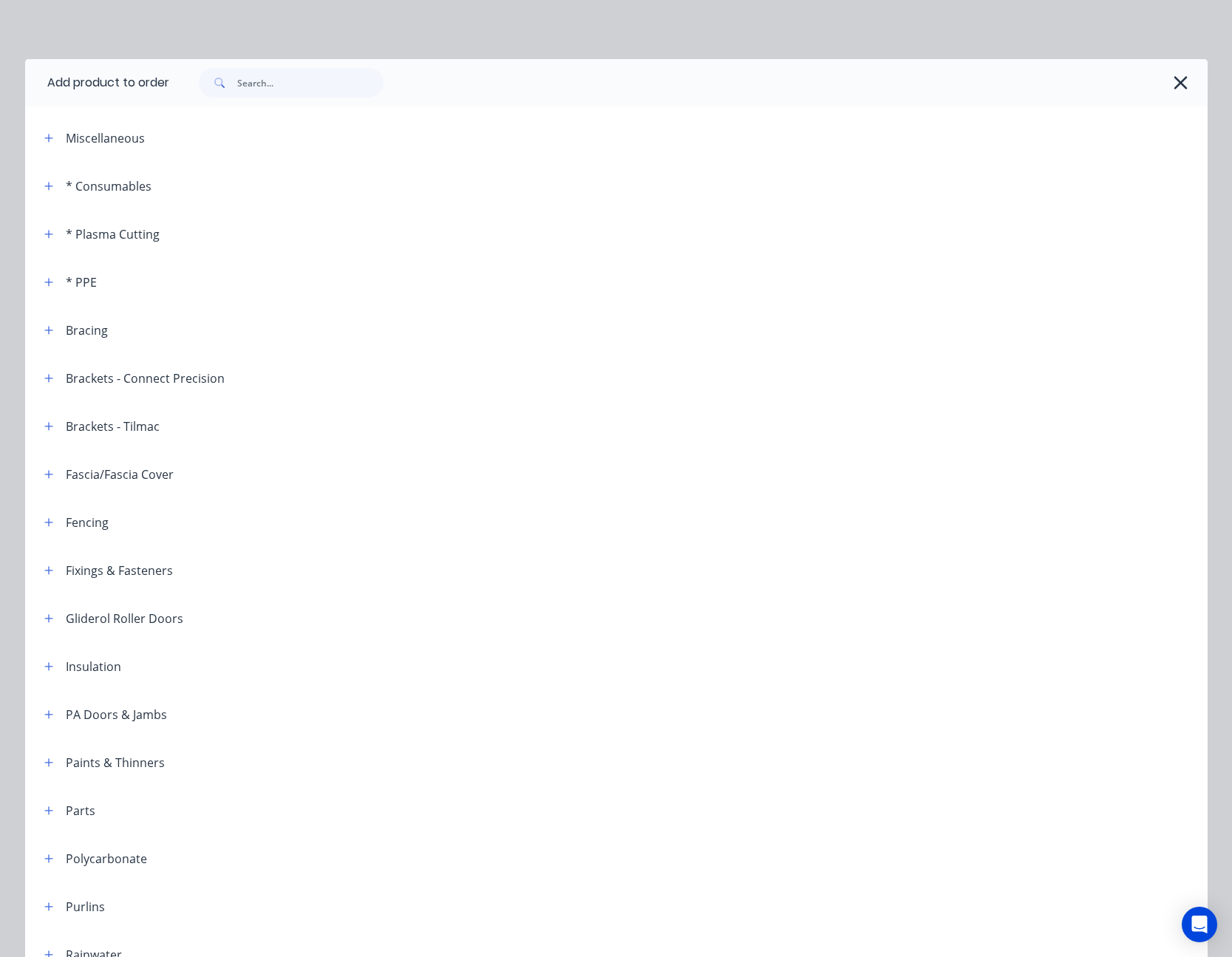
scroll to position [296, 0]
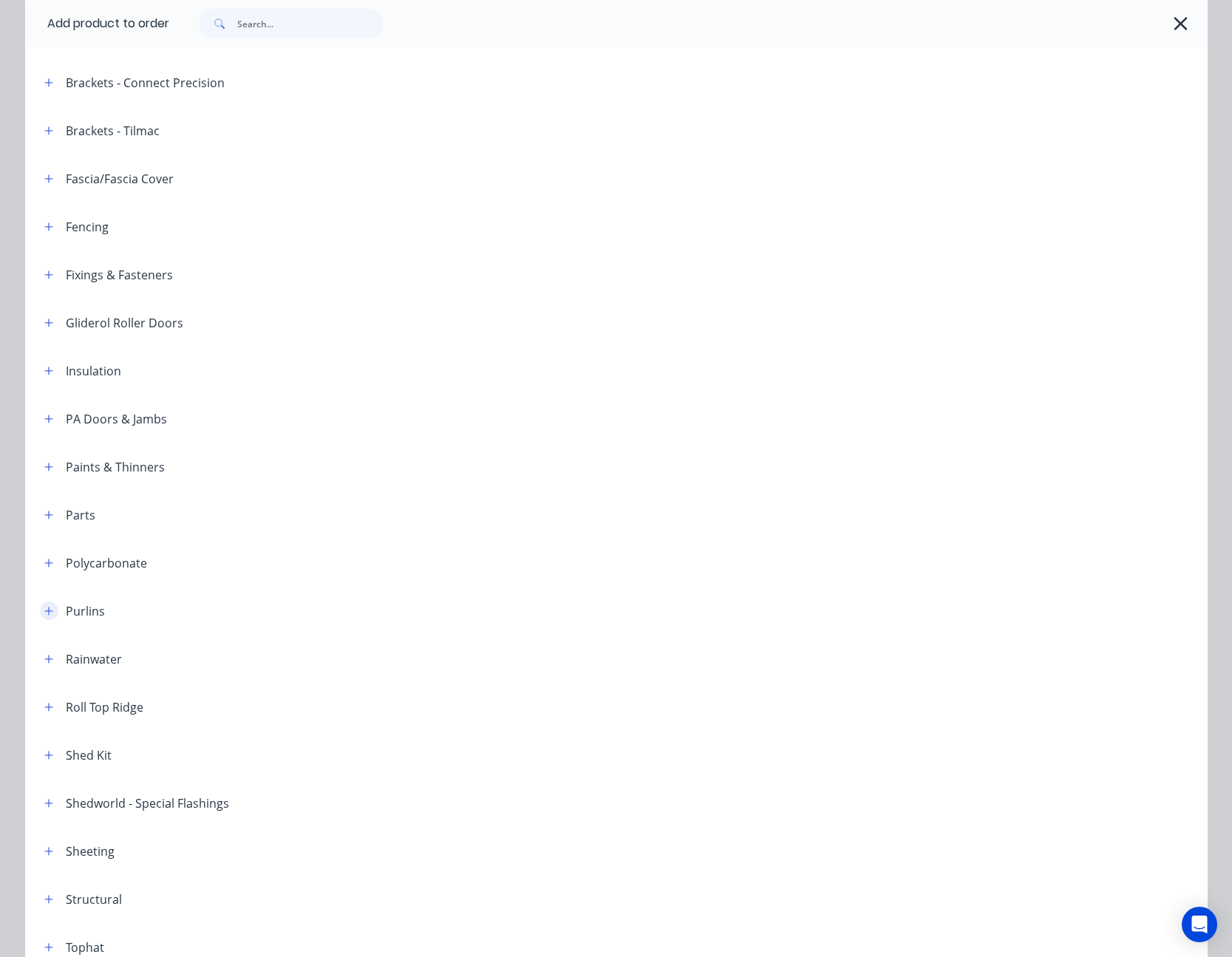
click at [45, 614] on icon "button" at bounding box center [48, 611] width 9 height 11
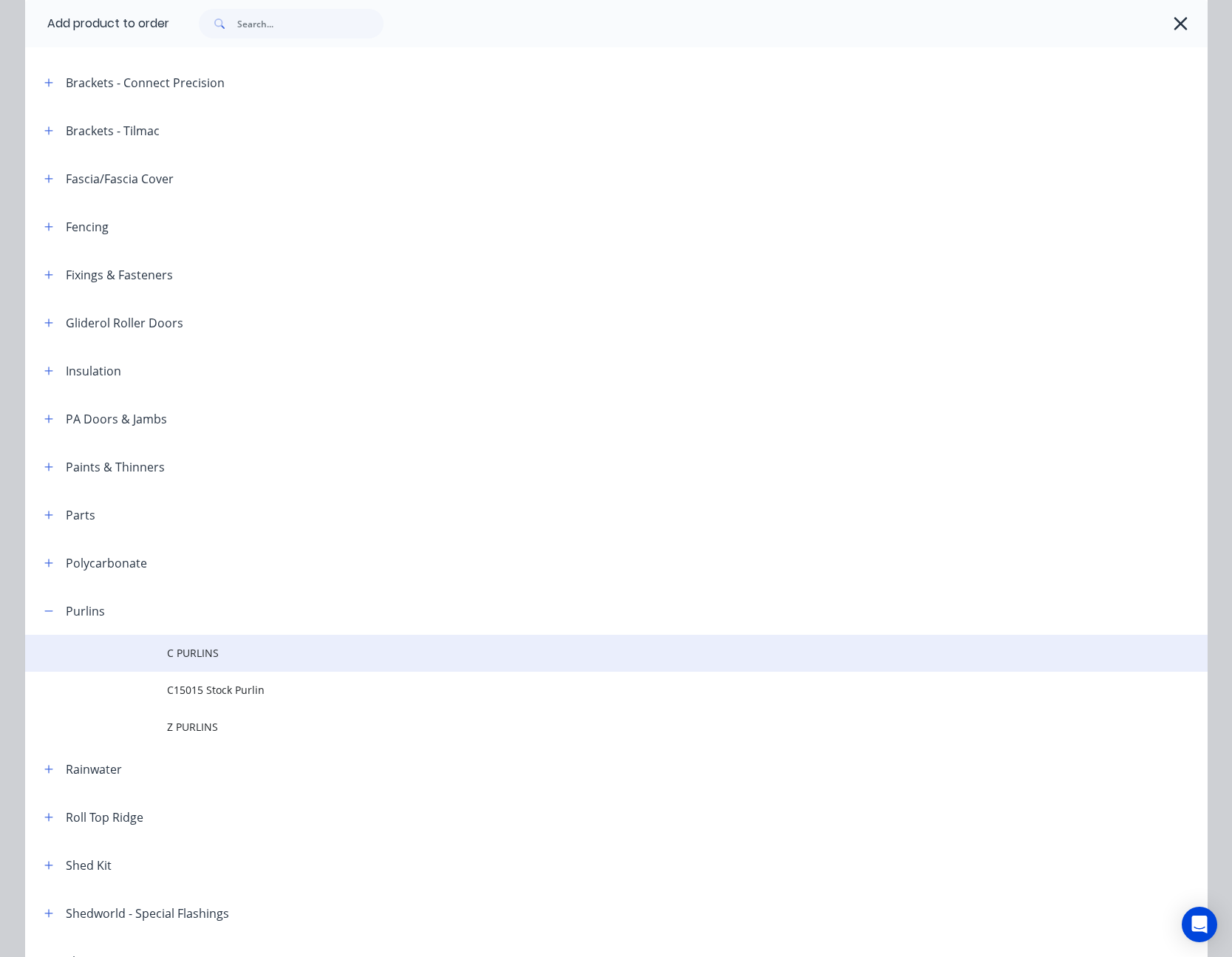
click at [186, 651] on span "C PURLINS" at bounding box center [582, 653] width 832 height 16
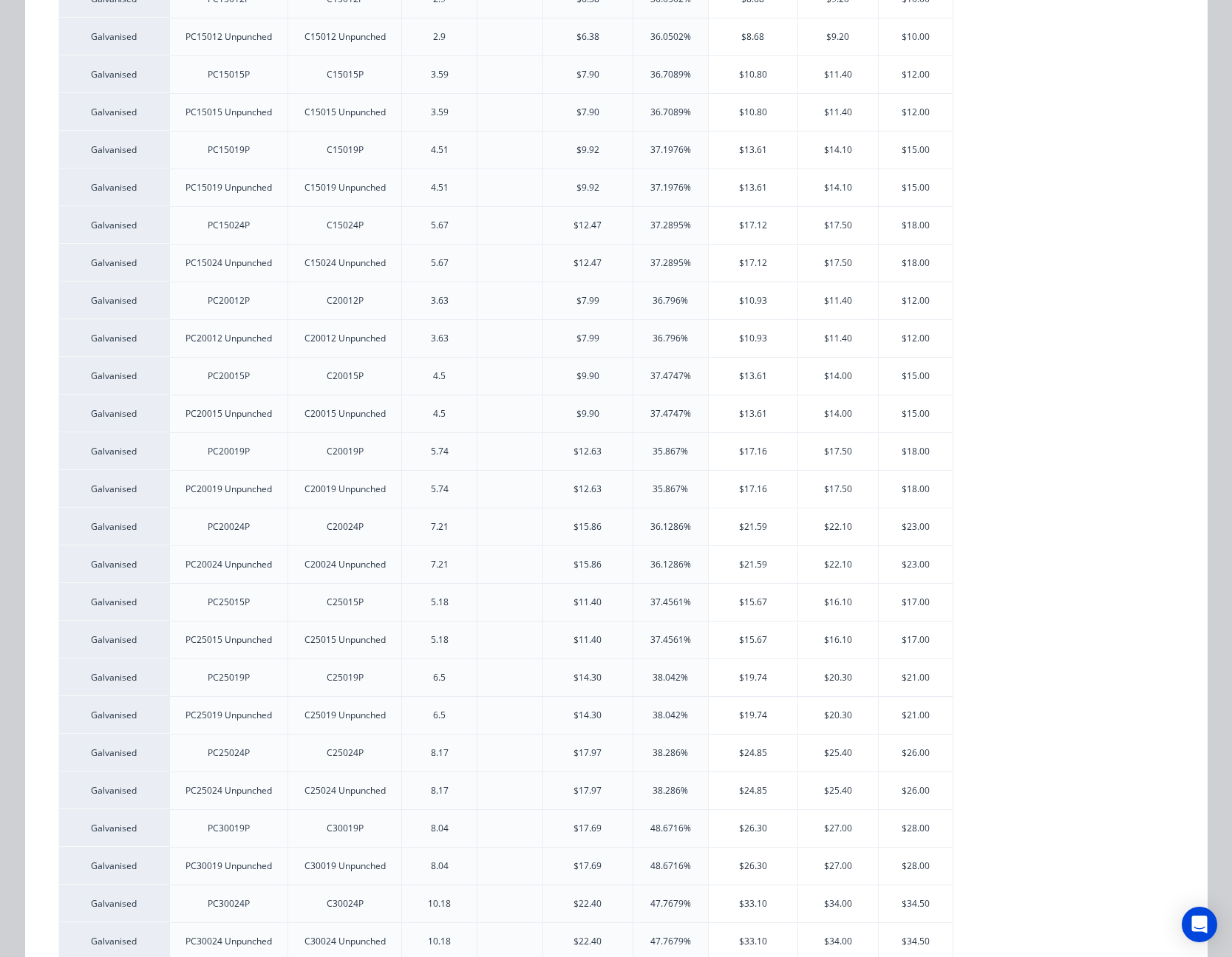
scroll to position [887, 0]
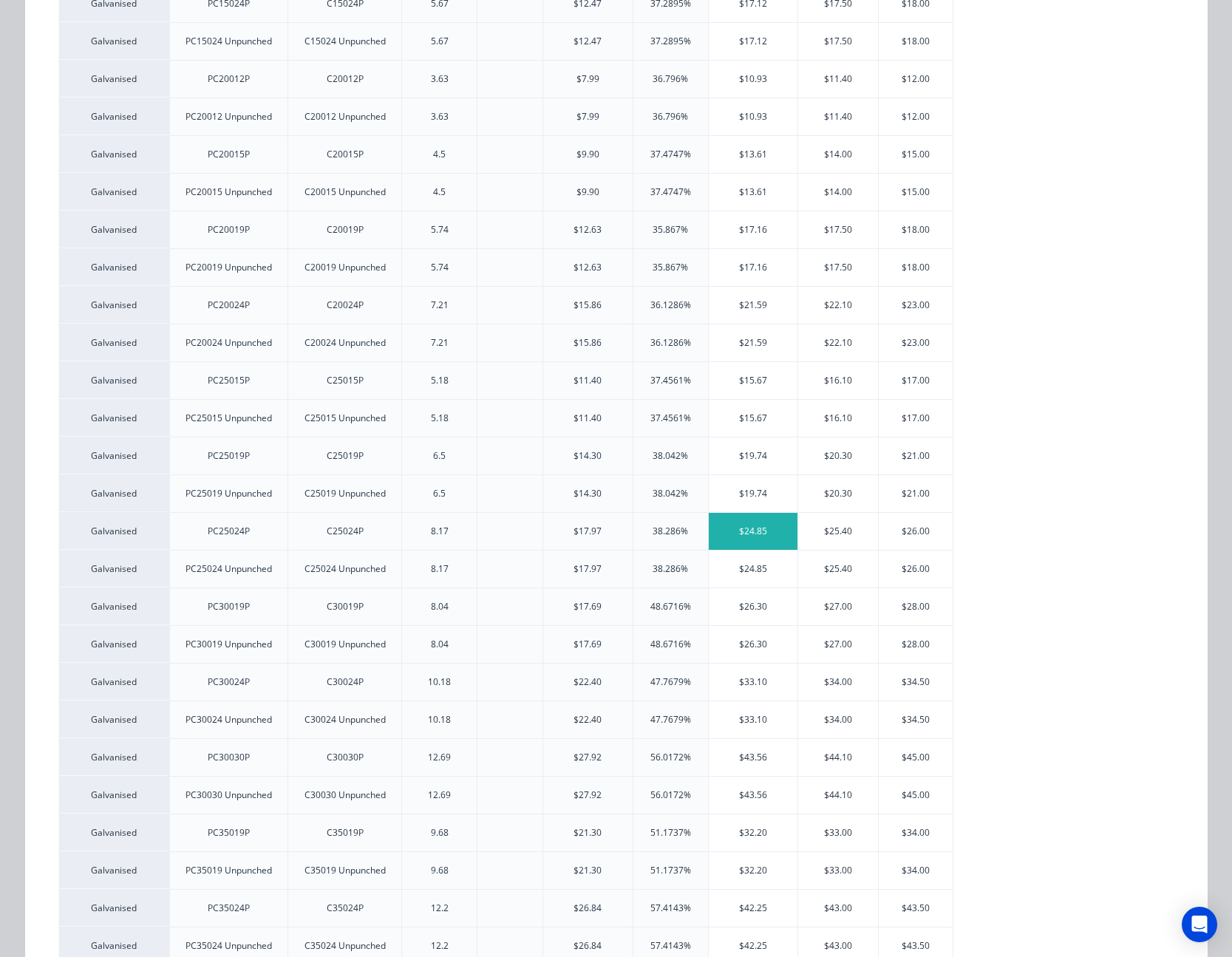
click at [731, 529] on div "$24.85" at bounding box center [753, 531] width 90 height 37
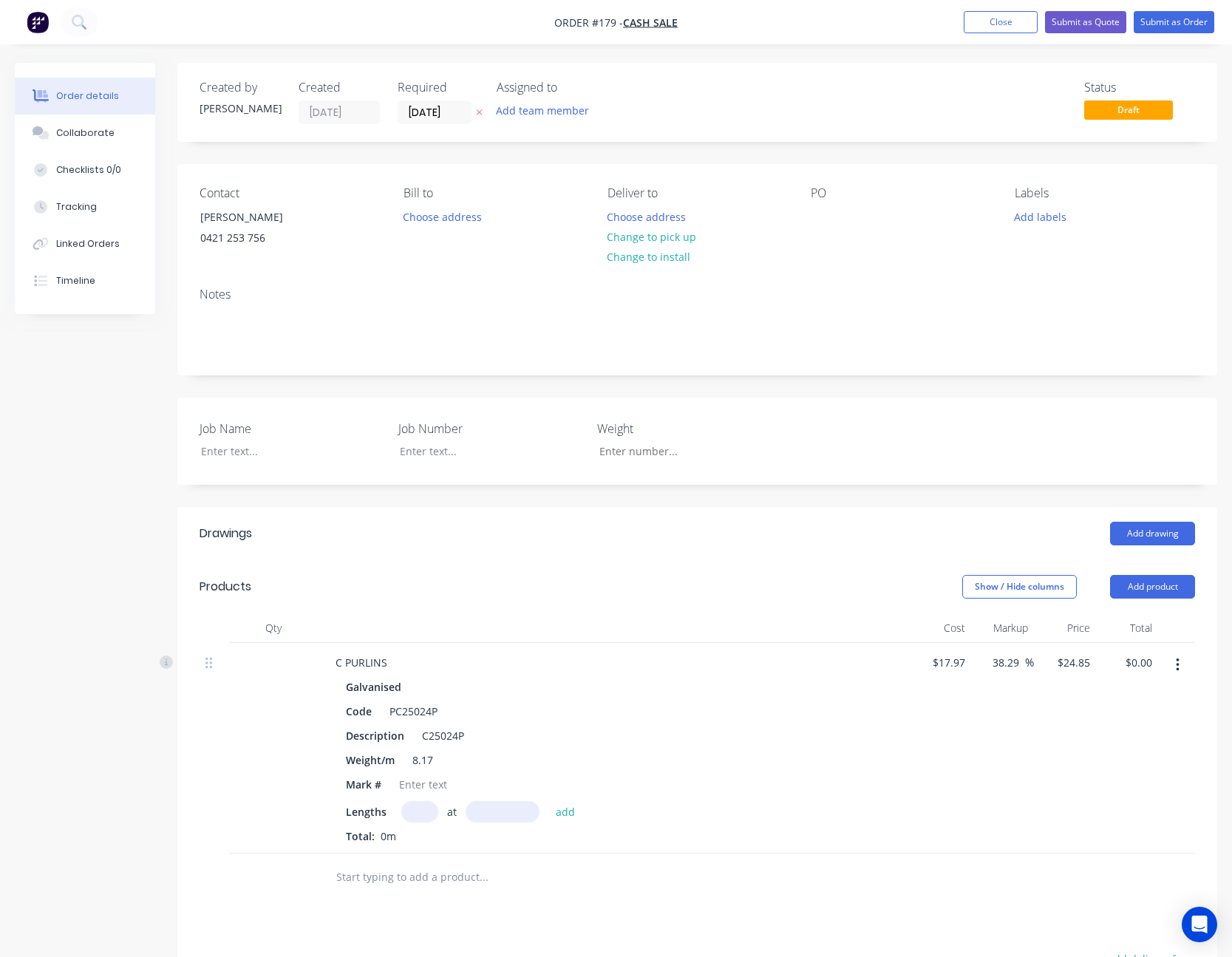
click at [411, 814] on input "text" at bounding box center [420, 811] width 37 height 21
type input "2"
type input "5000"
click at [548, 801] on button "add" at bounding box center [566, 810] width 35 height 20
type input "$248.50"
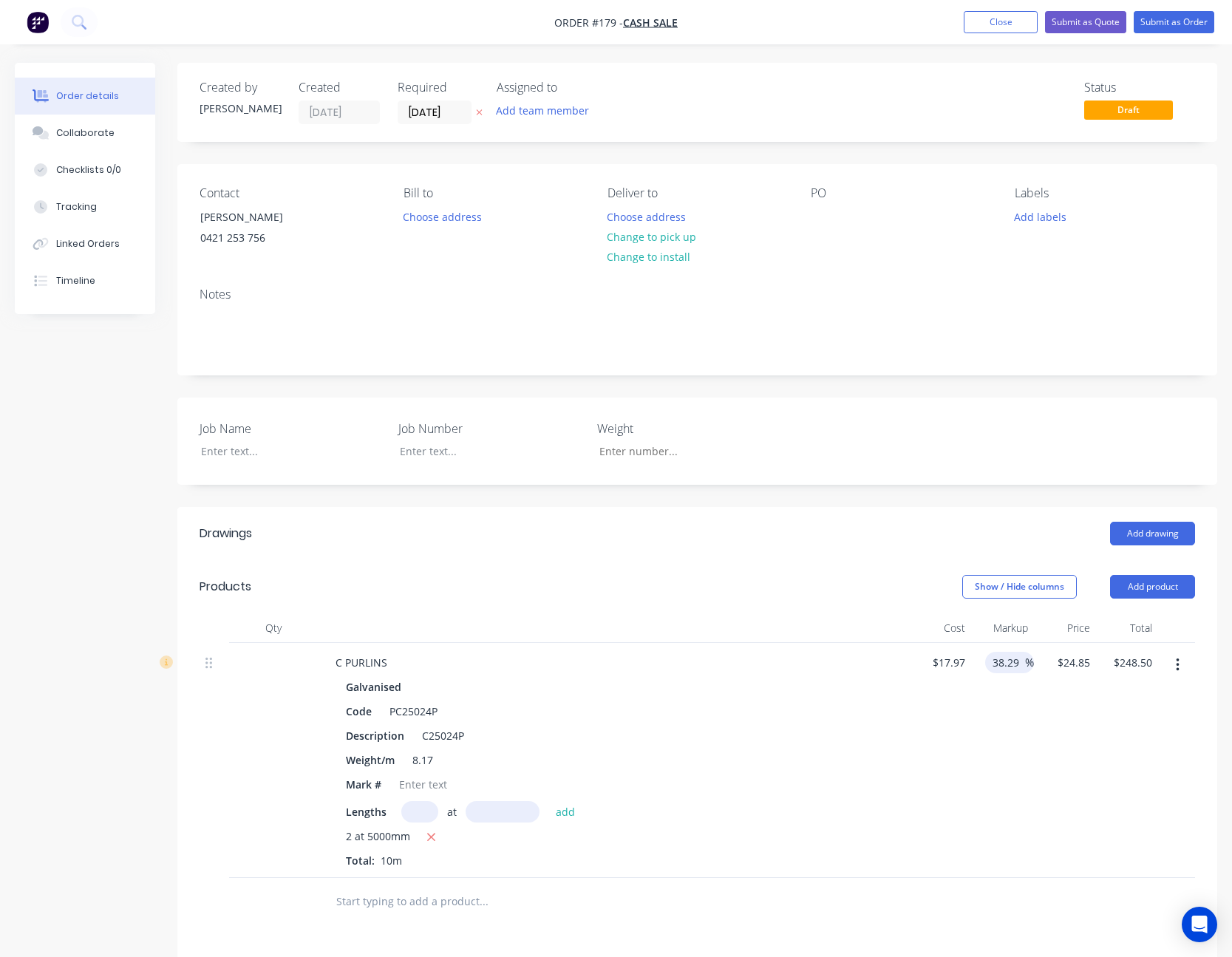
click at [1010, 659] on input "38.29" at bounding box center [1007, 662] width 34 height 21
type input "20"
type input "21.564"
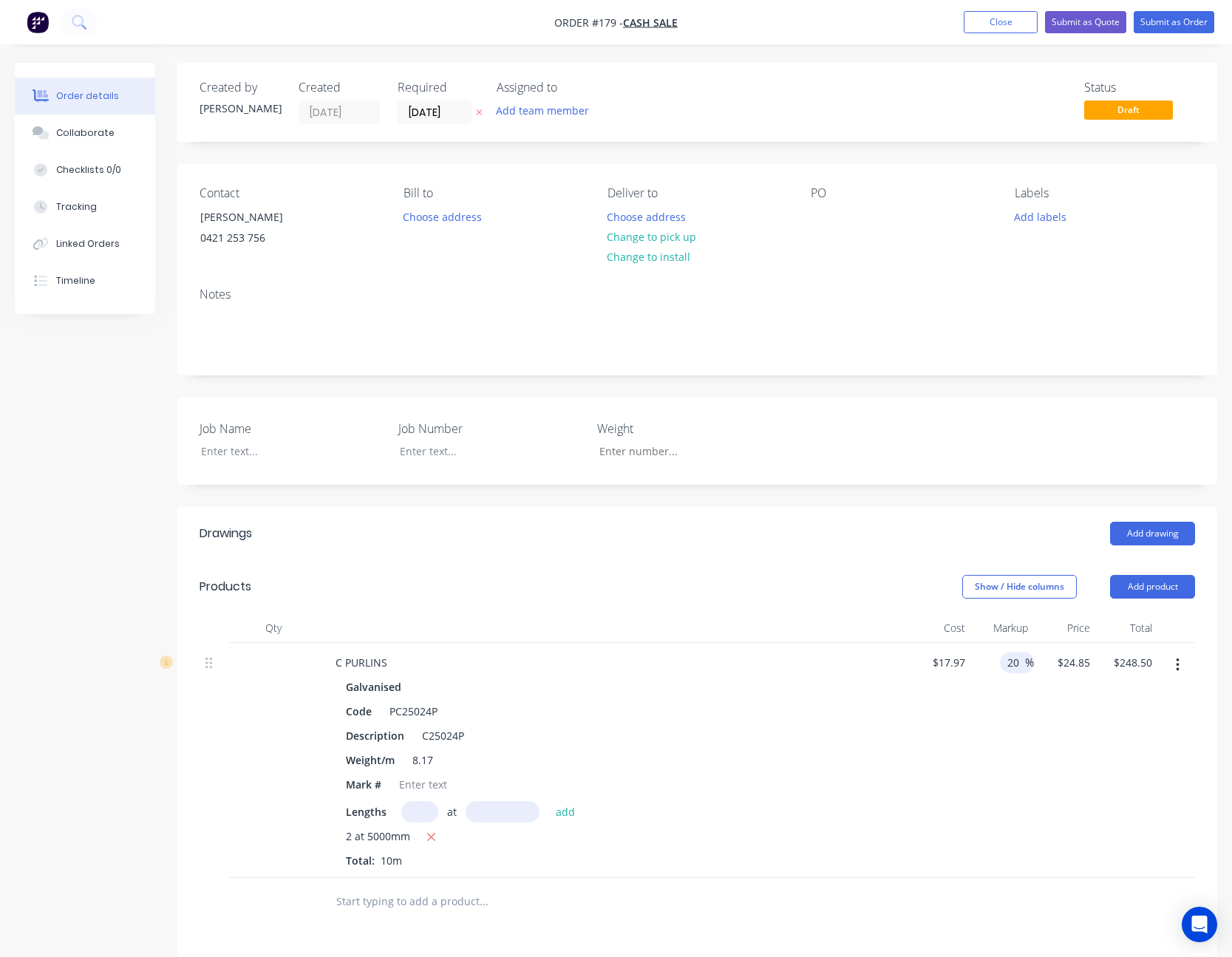
type input "$215.64"
type input "$21.564"
click at [990, 730] on div "20 20 %" at bounding box center [1002, 760] width 62 height 235
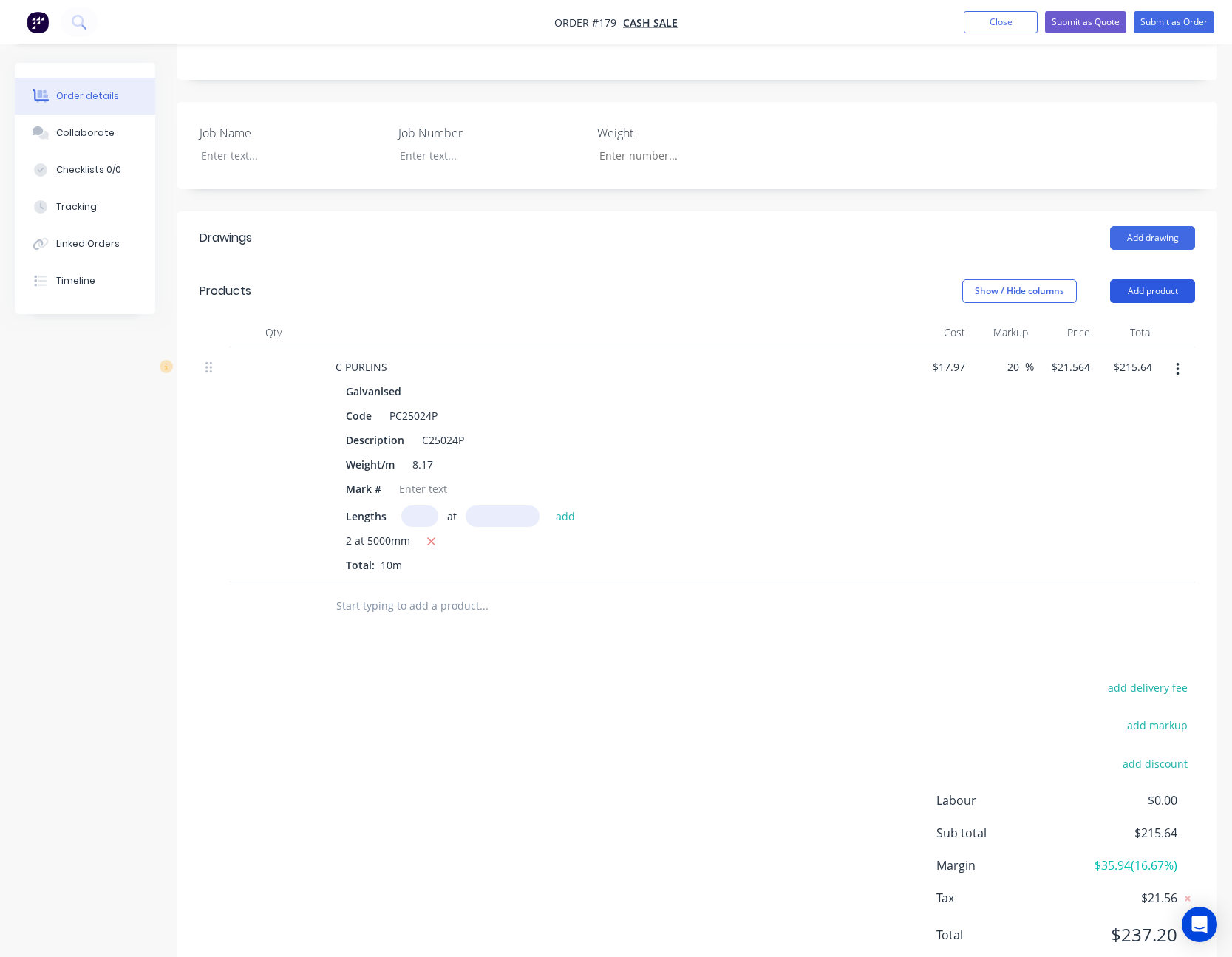
click at [1166, 291] on button "Add product" at bounding box center [1152, 291] width 85 height 24
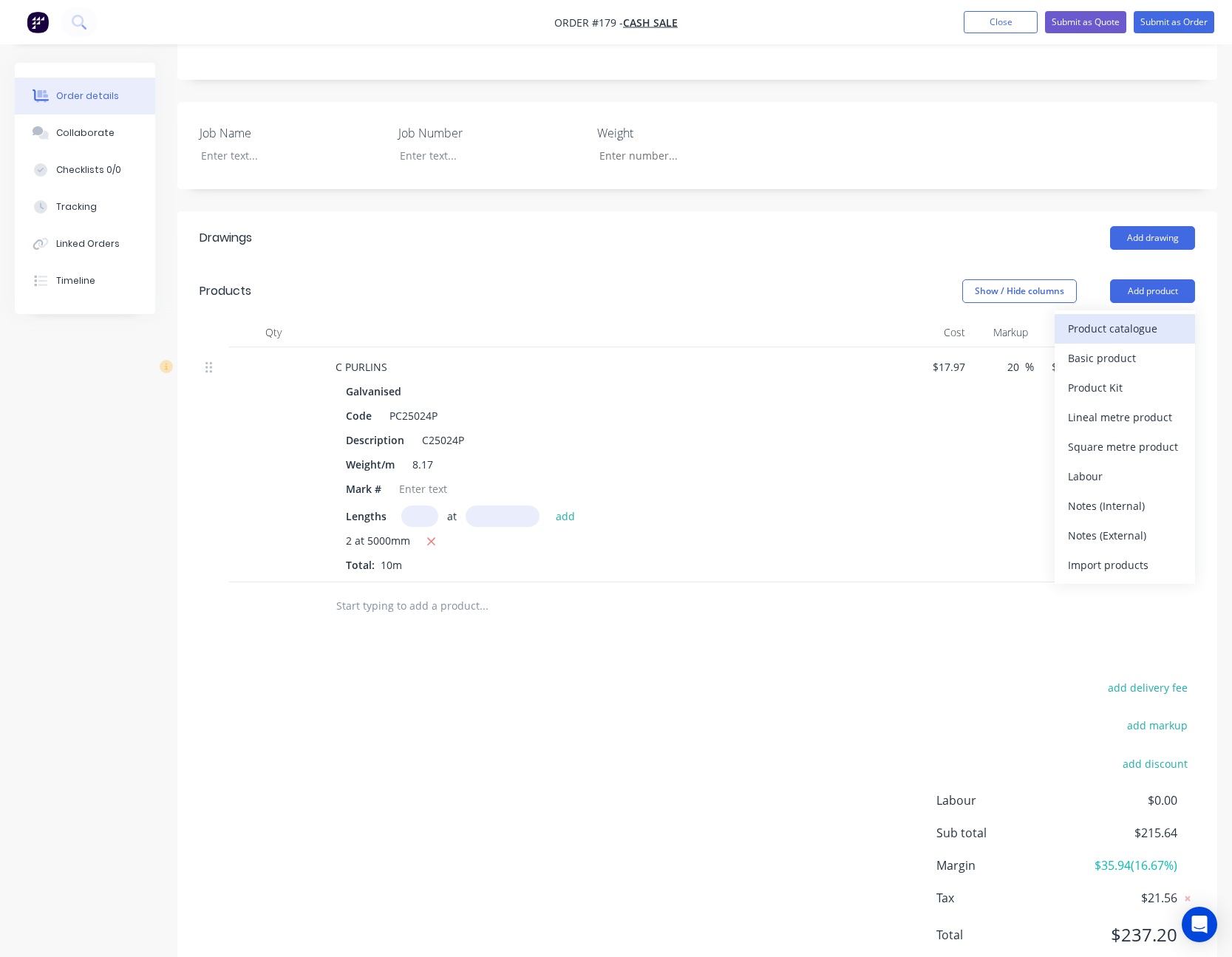
click at [1147, 324] on div "Product catalogue" at bounding box center [1125, 328] width 114 height 21
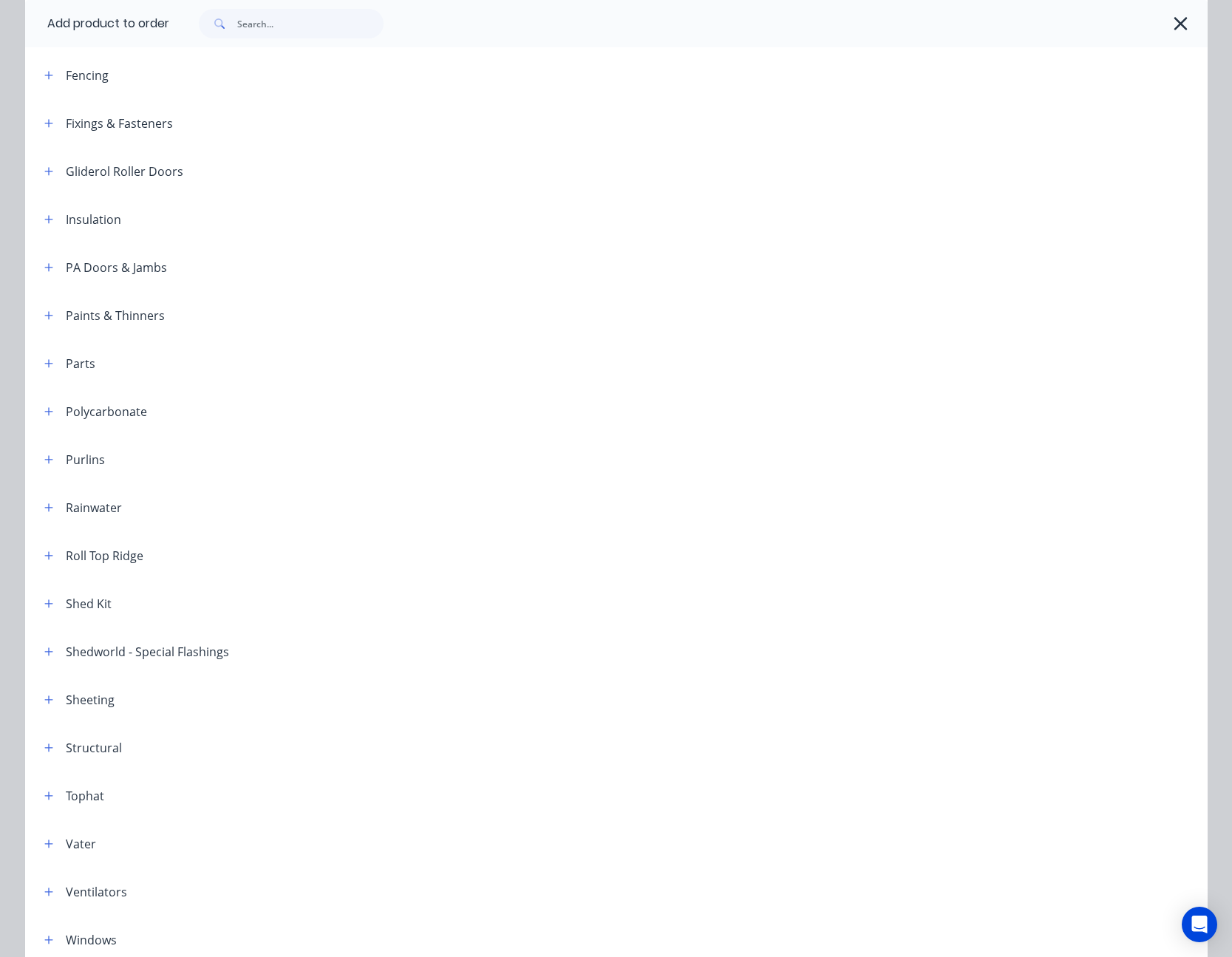
scroll to position [519, 0]
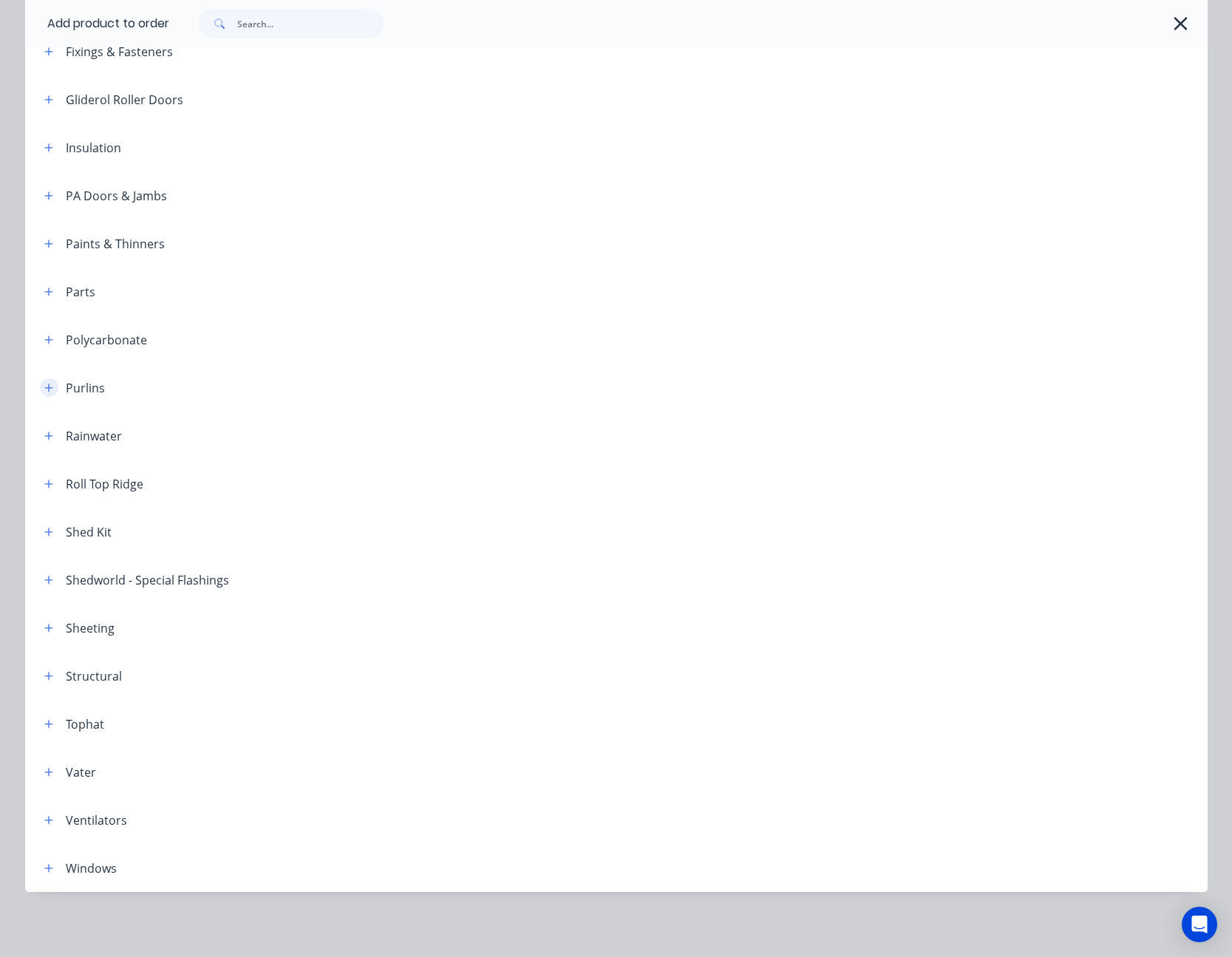
click at [40, 389] on button "button" at bounding box center [48, 387] width 18 height 18
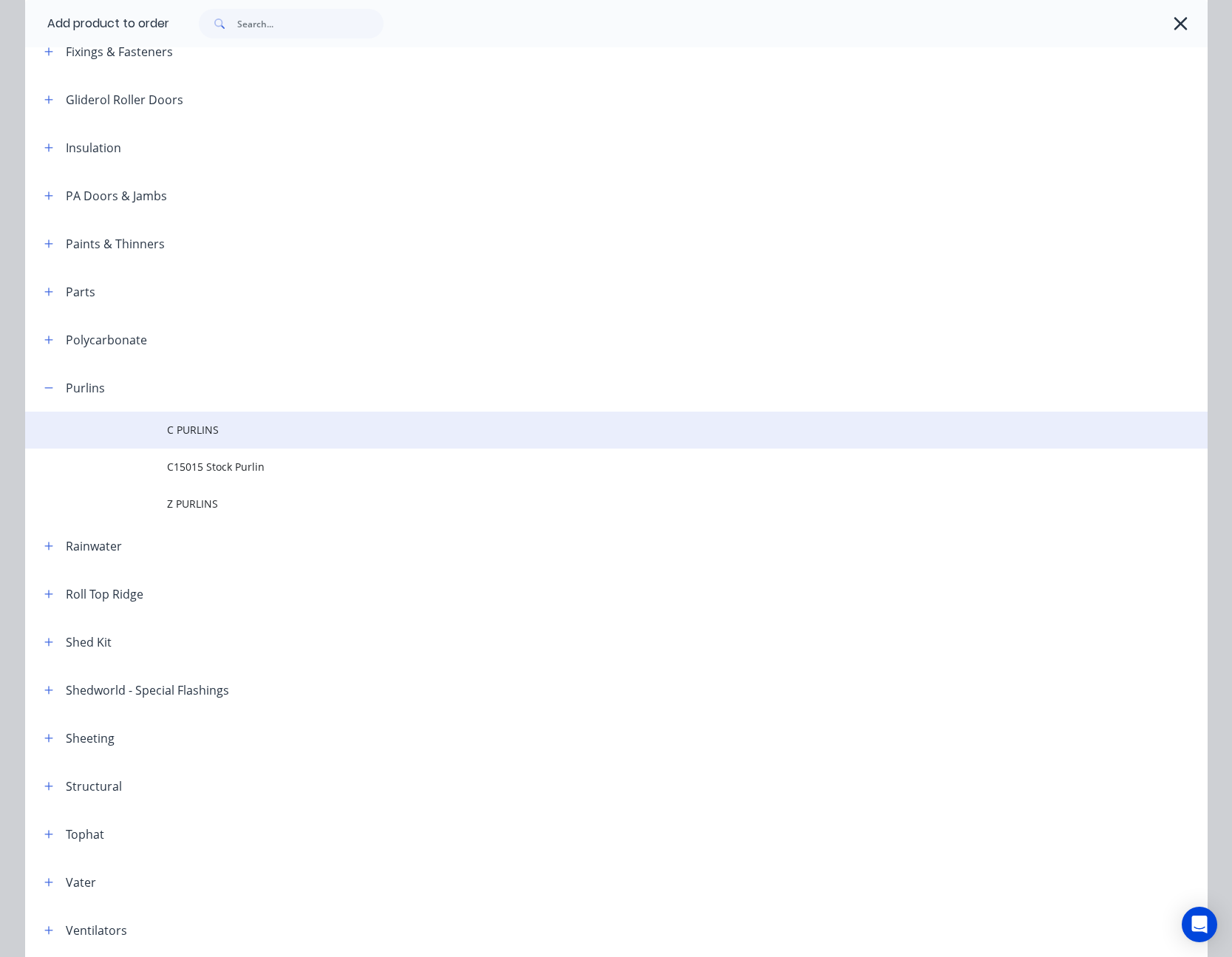
click at [189, 428] on span "C PURLINS" at bounding box center [582, 429] width 832 height 16
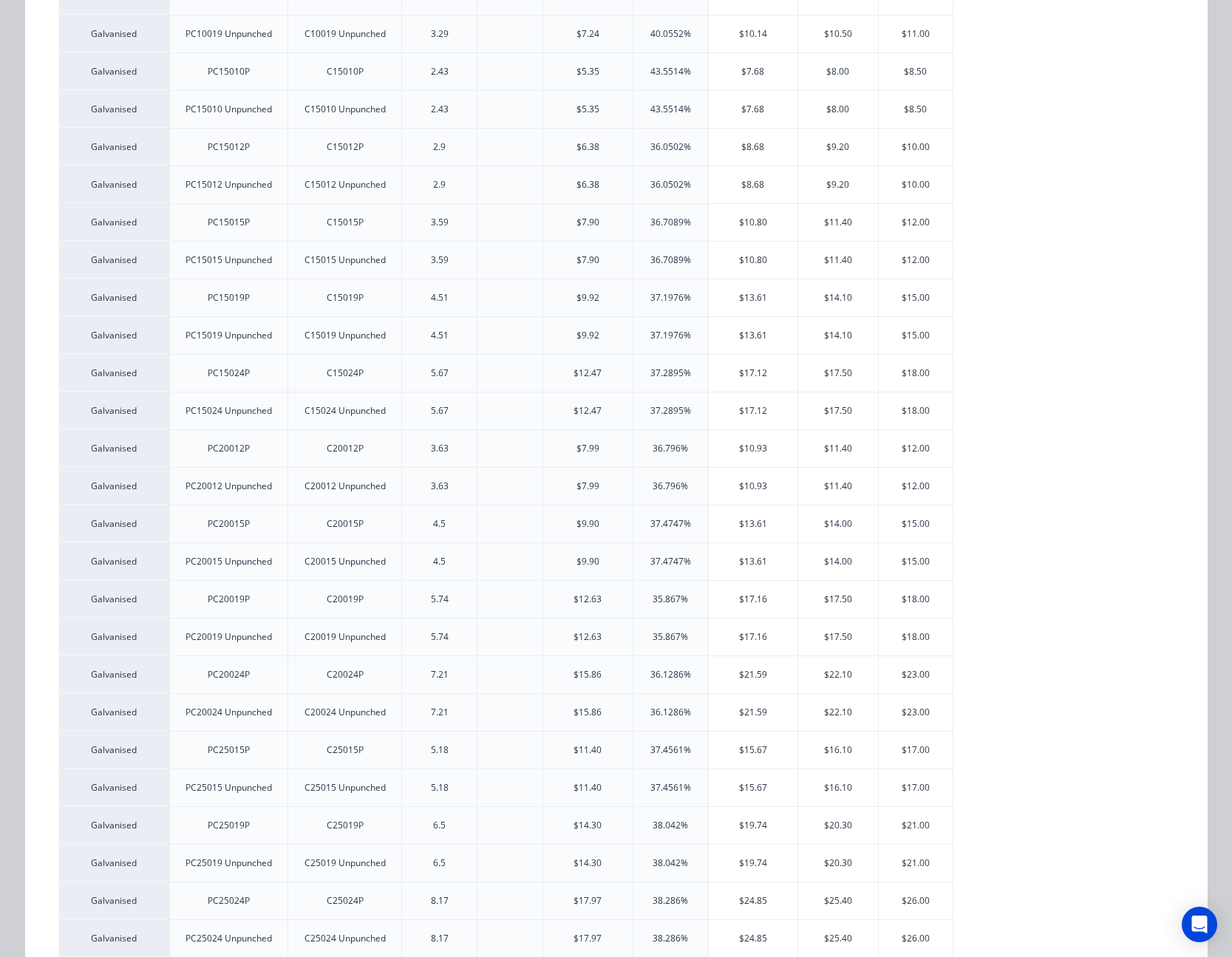
scroll to position [738, 0]
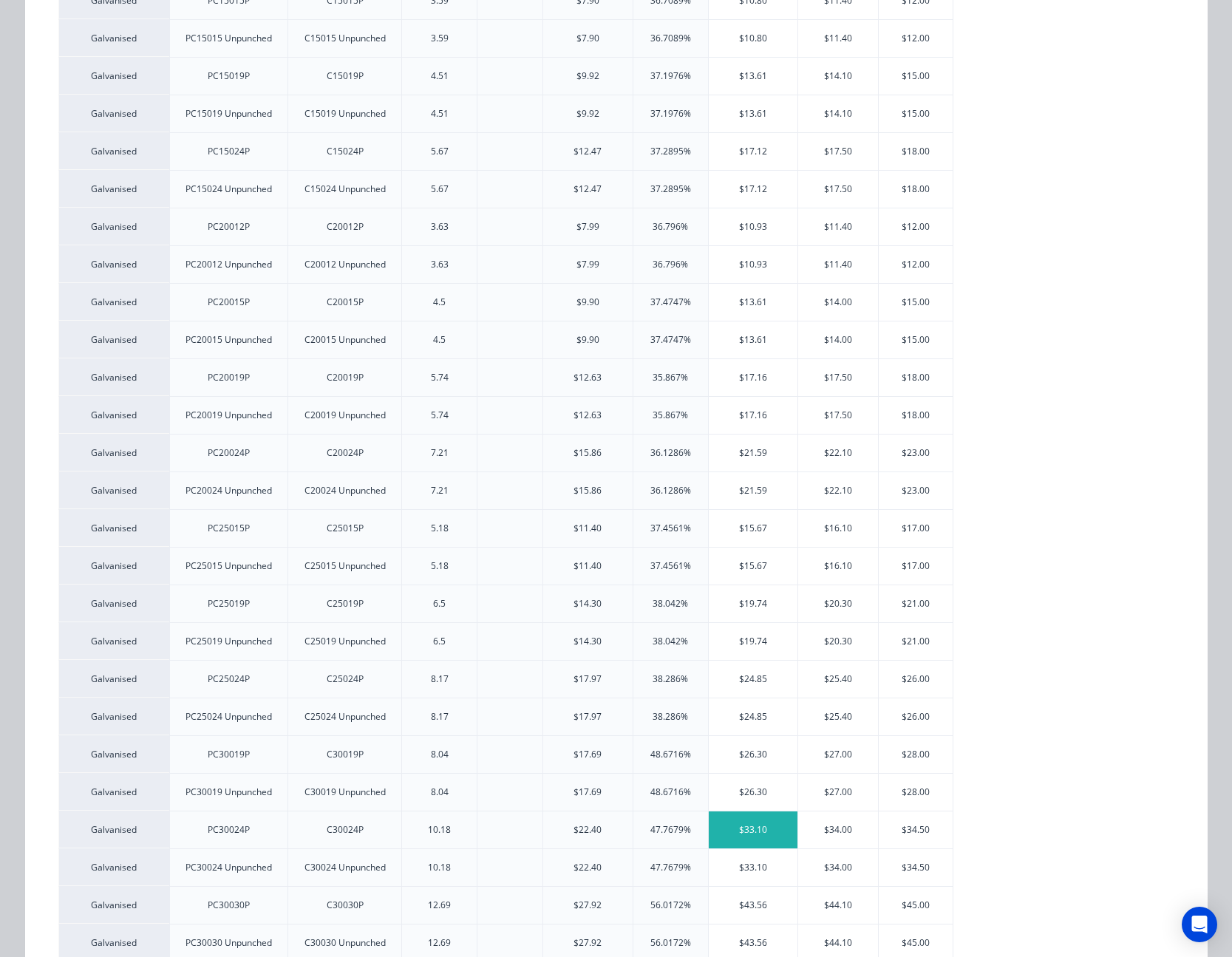
click at [732, 830] on div "$33.10" at bounding box center [753, 830] width 90 height 37
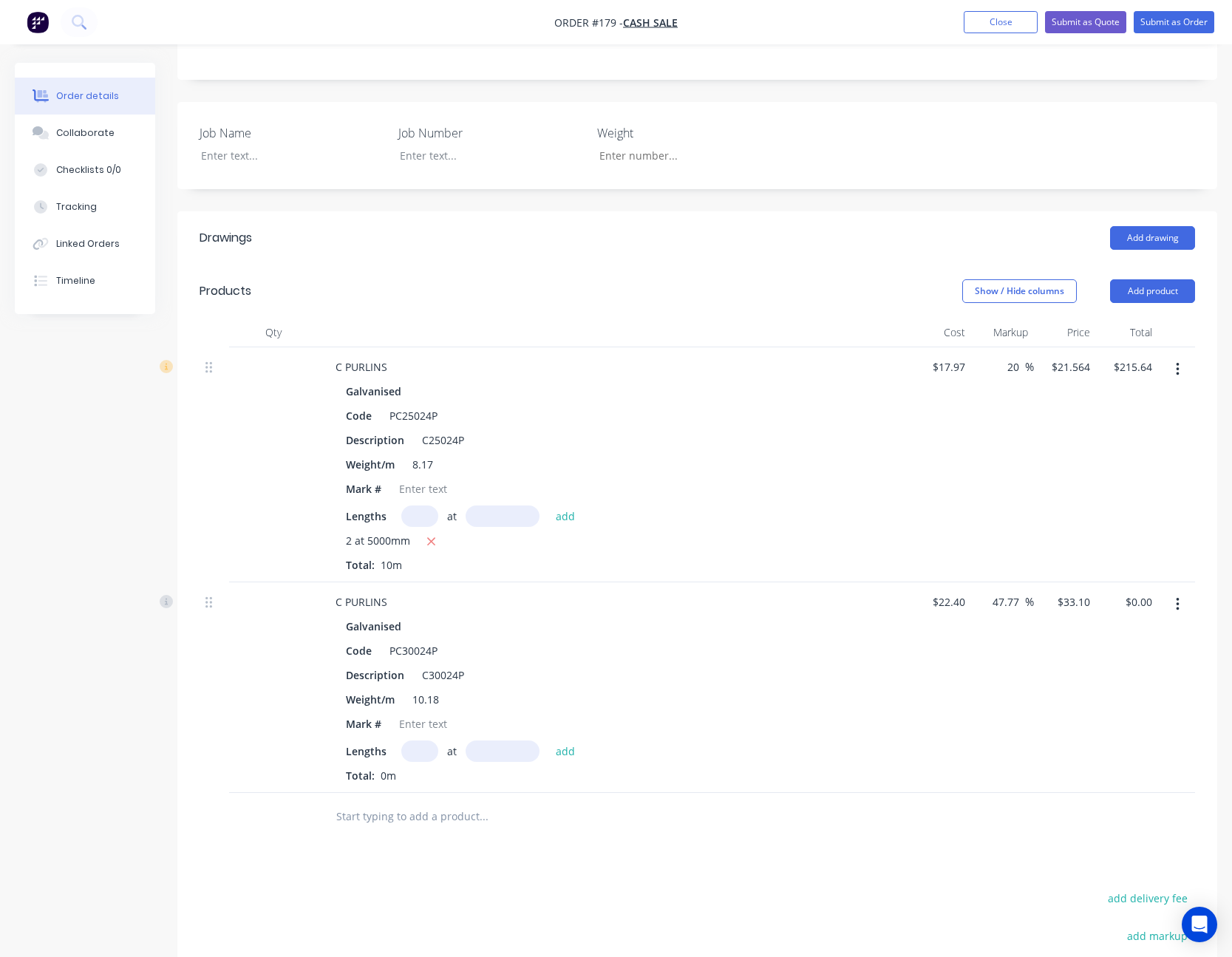
click at [421, 752] on input "text" at bounding box center [420, 751] width 37 height 21
type input "2"
type input "5000"
click at [548, 740] on button "add" at bounding box center [566, 750] width 35 height 20
type input "$331.00"
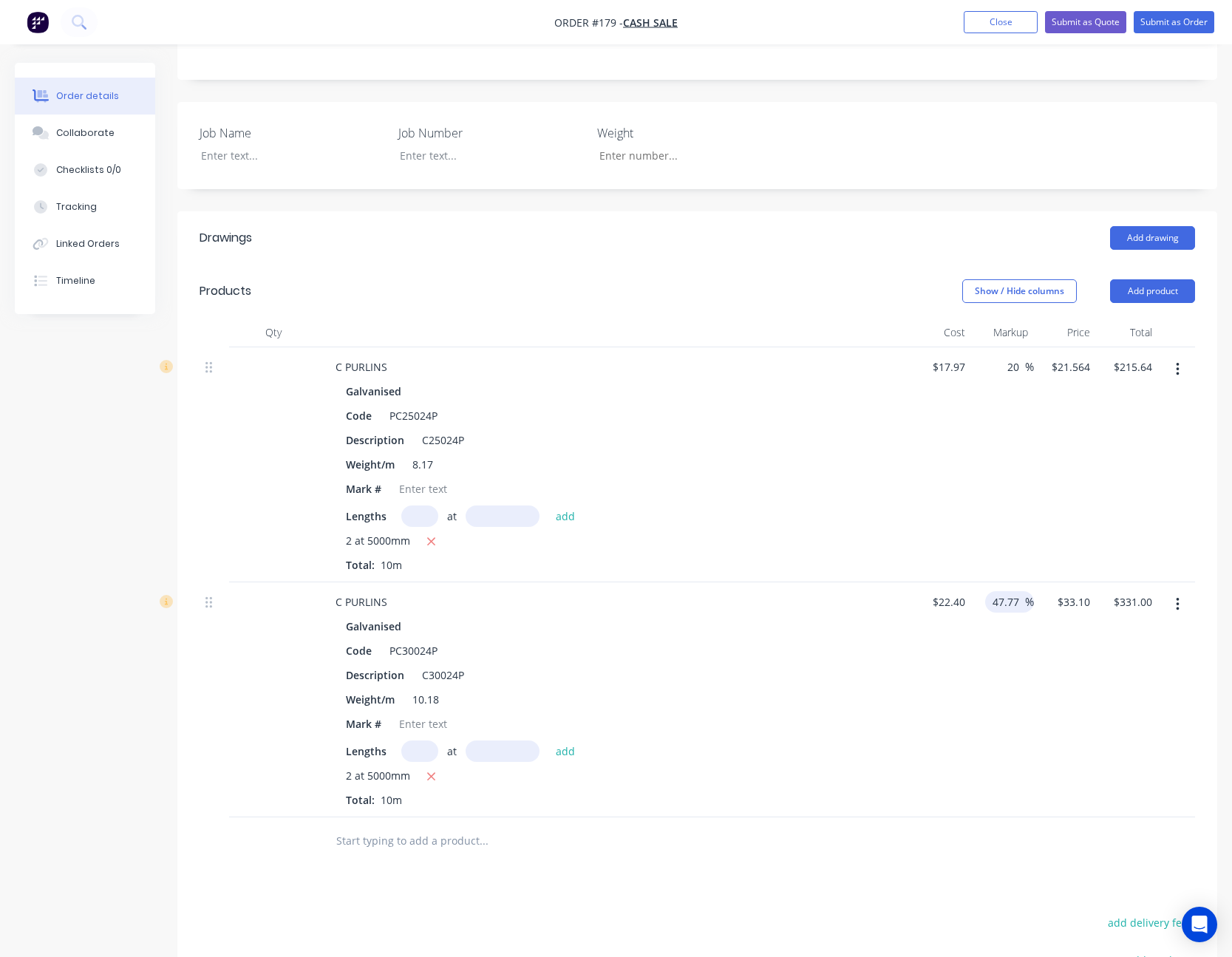
click at [1008, 598] on input "47.77" at bounding box center [1007, 601] width 34 height 21
type input "20"
type input "26.88"
type input "$268.80"
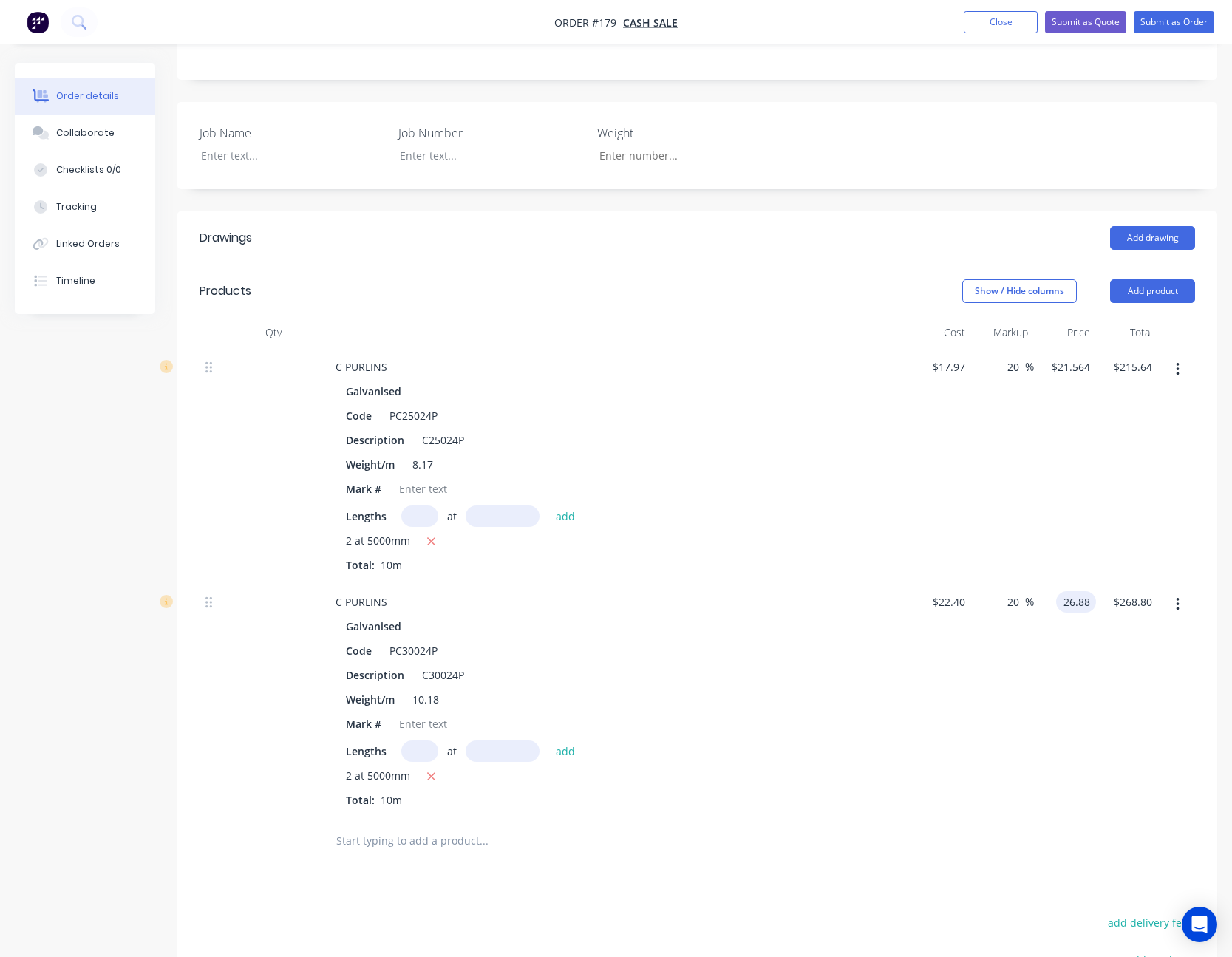
type input "$26.88"
click at [1018, 683] on div "20 20 %" at bounding box center [1002, 700] width 62 height 235
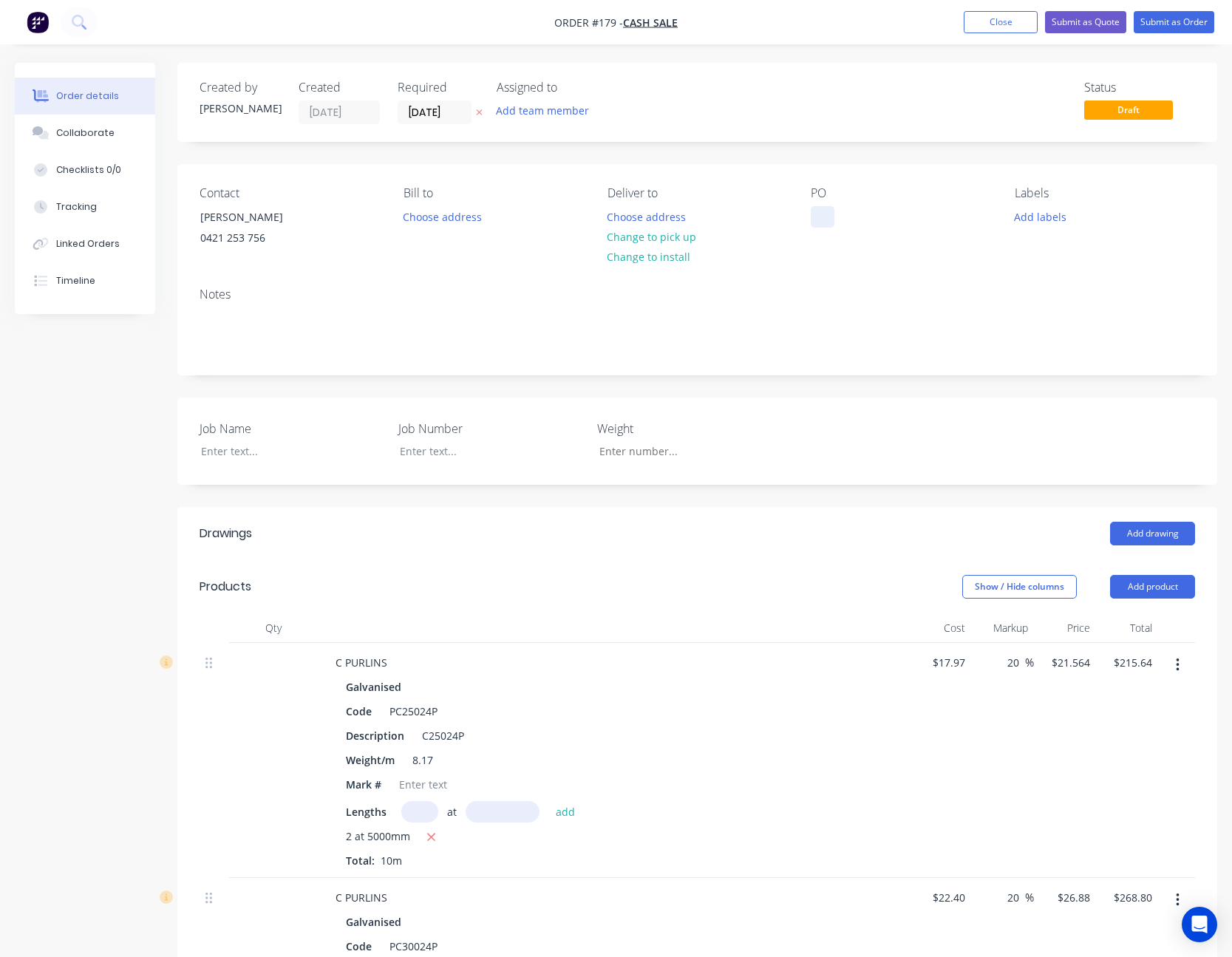
click at [816, 216] on div at bounding box center [822, 217] width 24 height 21
click at [235, 455] on div at bounding box center [281, 450] width 184 height 21
click at [829, 305] on div "Notes" at bounding box center [697, 325] width 1040 height 99
drag, startPoint x: 1097, startPoint y: 25, endPoint x: 1041, endPoint y: 30, distance: 56.2
click at [1089, 25] on button "Submit as Quote" at bounding box center [1085, 22] width 82 height 22
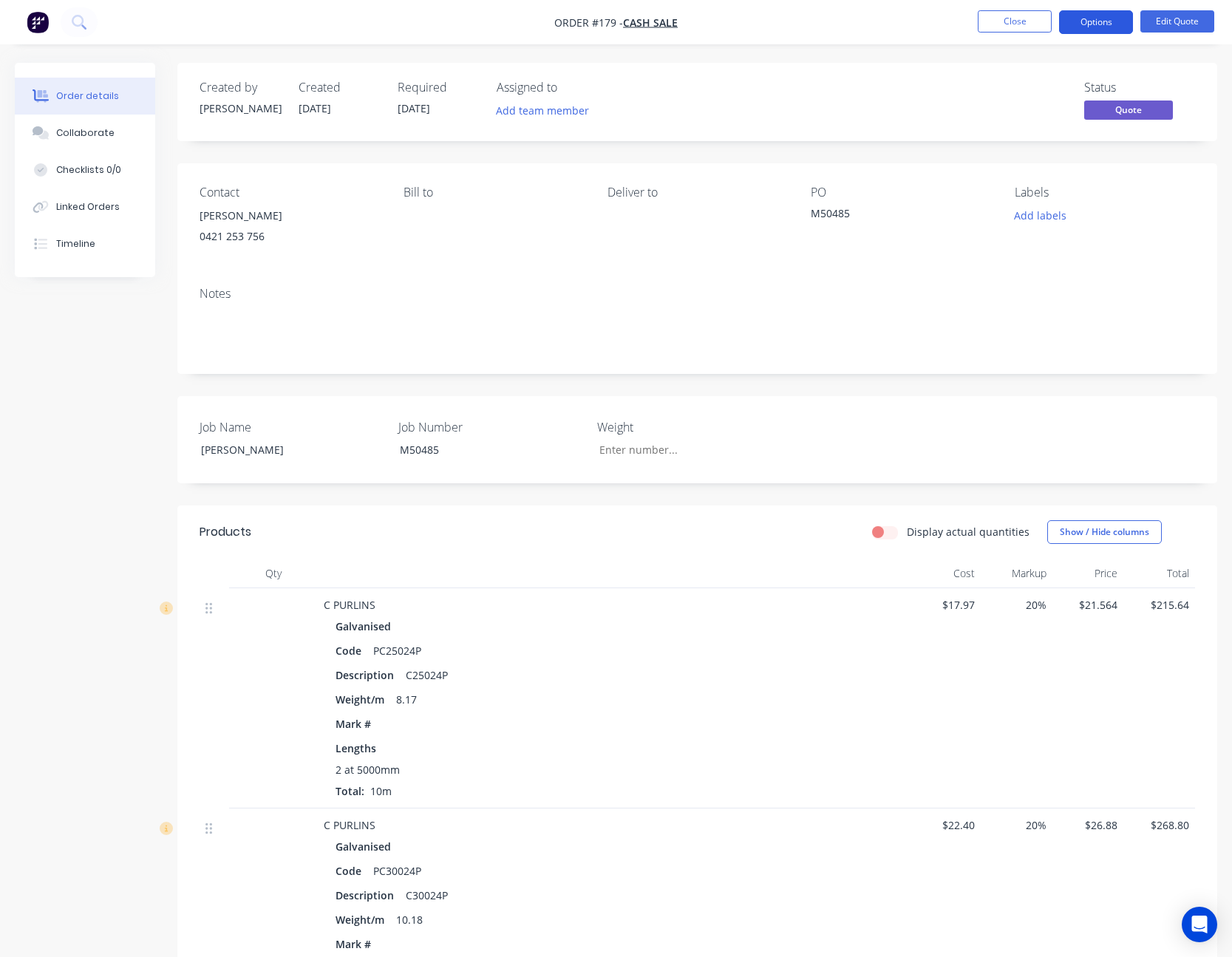
click at [1106, 29] on button "Options" at bounding box center [1096, 22] width 74 height 24
click at [1098, 72] on button "EMAIL / PRINT" at bounding box center [1051, 60] width 162 height 30
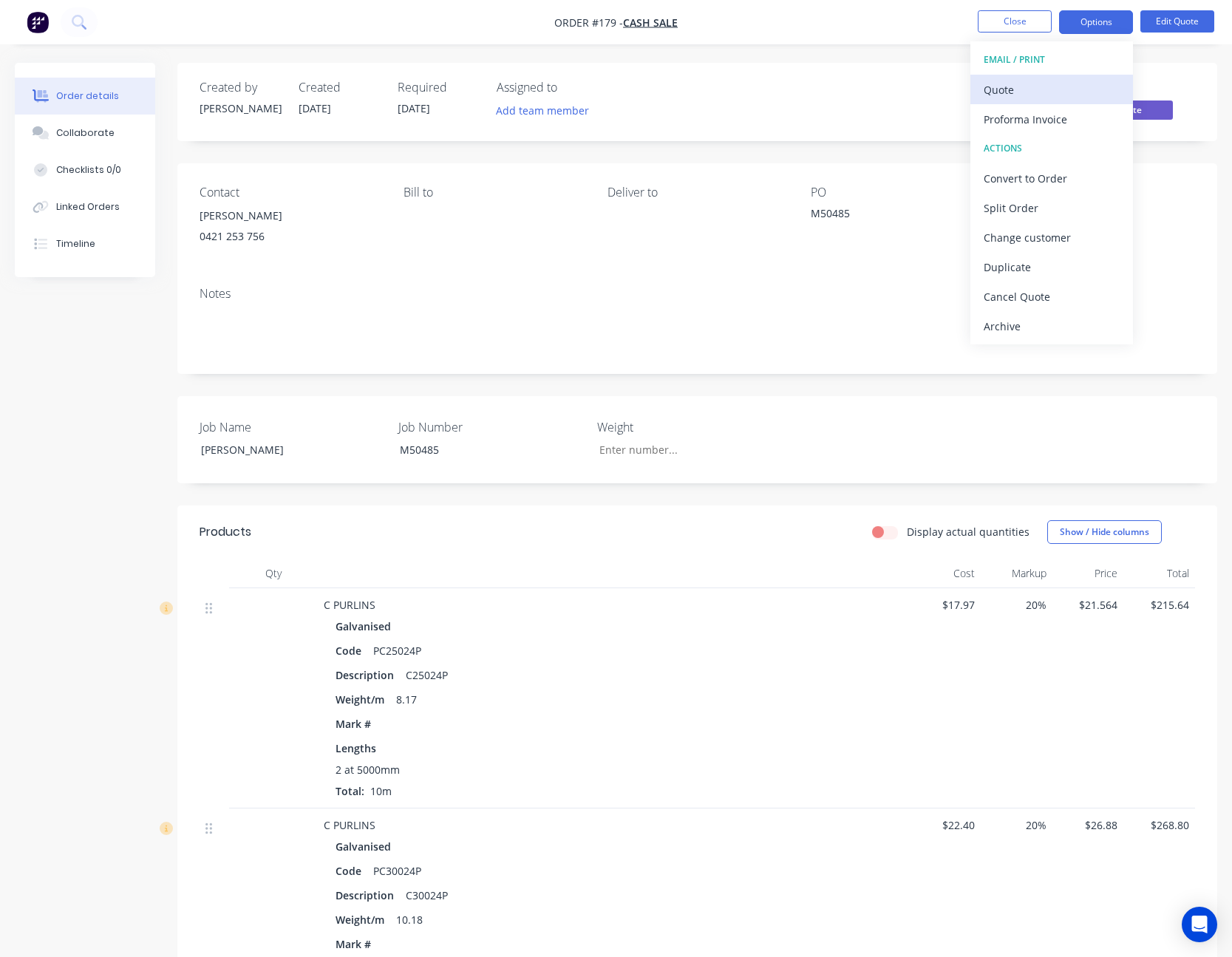
click at [1092, 85] on div "Quote" at bounding box center [1051, 90] width 136 height 21
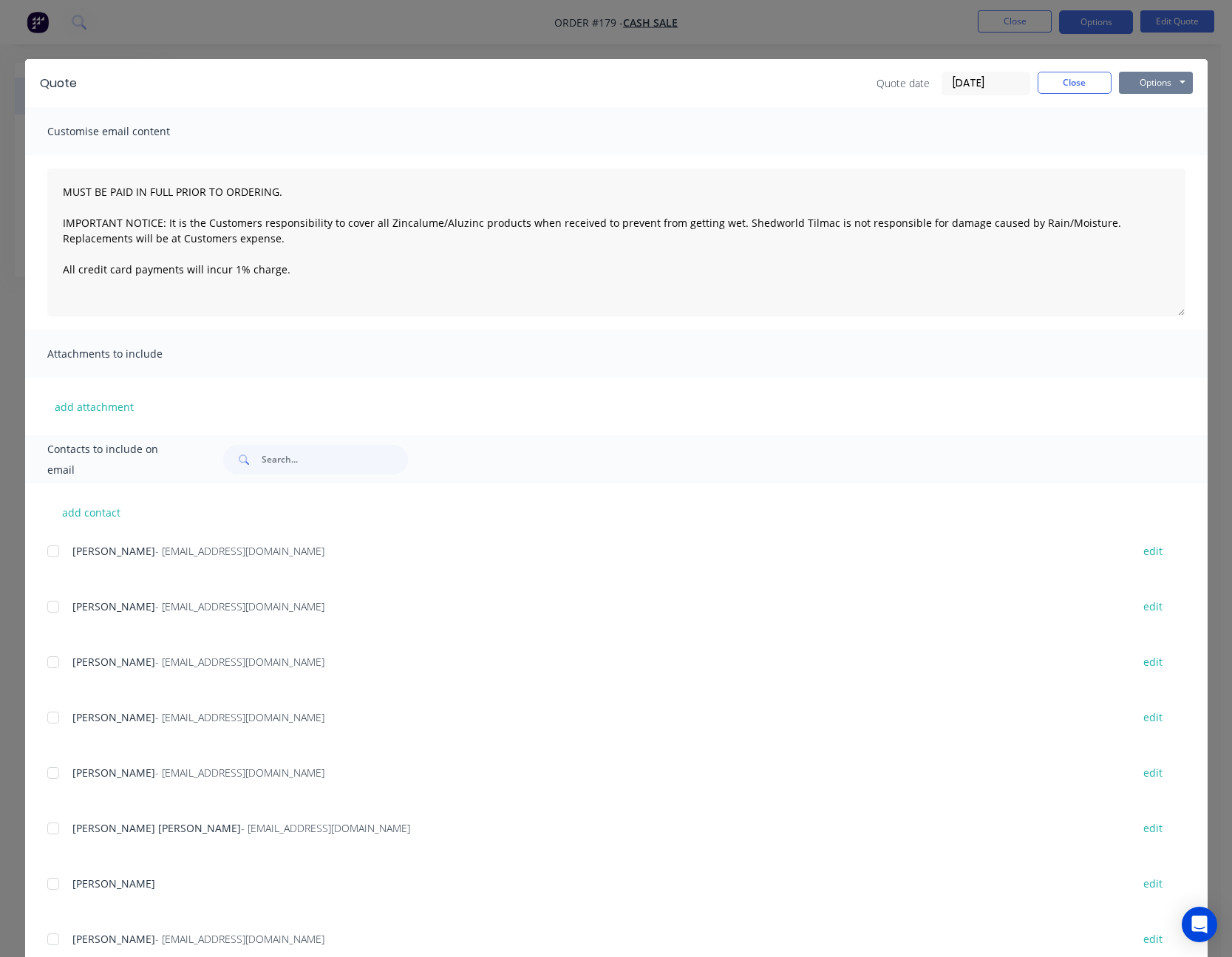
click at [1162, 86] on button "Options" at bounding box center [1156, 83] width 74 height 22
click at [1149, 128] on button "Print" at bounding box center [1166, 133] width 95 height 25
drag, startPoint x: 1061, startPoint y: 96, endPoint x: 1066, endPoint y: 87, distance: 10.3
click at [1062, 96] on div "Quote Quote date [DATE] Close Options Preview Print Email" at bounding box center [616, 83] width 1182 height 48
click at [1066, 87] on button "Close" at bounding box center [1074, 83] width 74 height 22
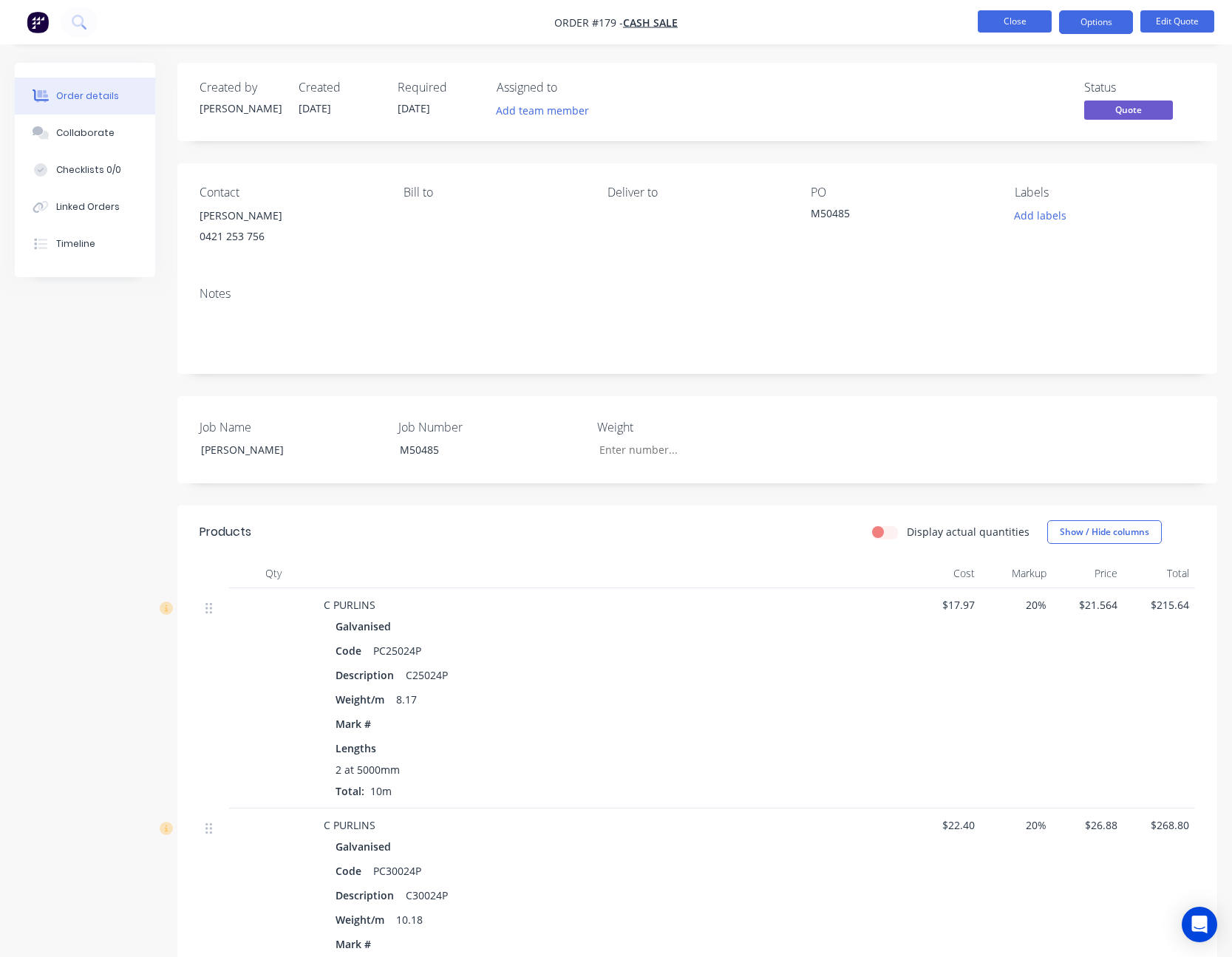
click at [1016, 25] on button "Close" at bounding box center [1014, 21] width 74 height 22
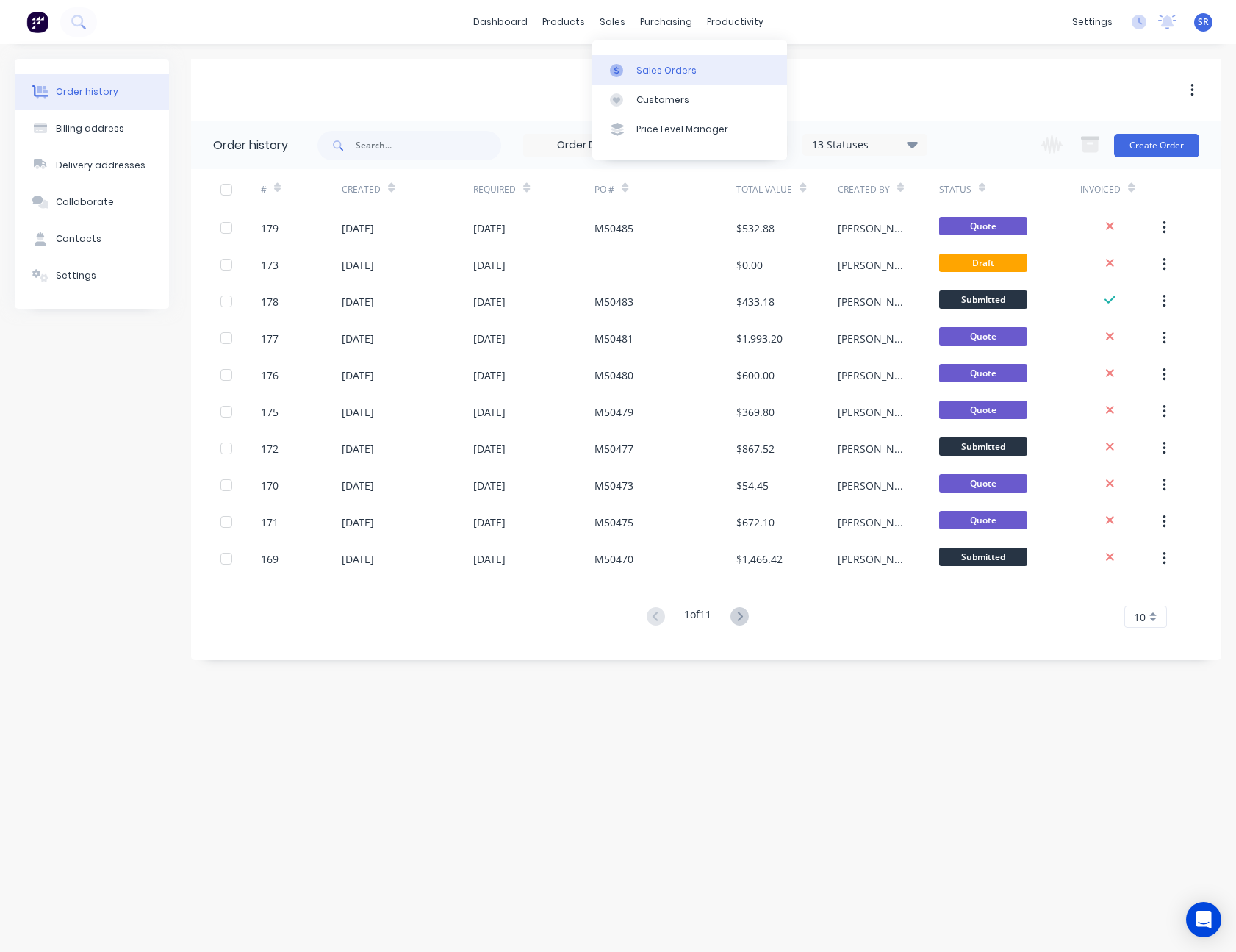
click at [647, 74] on div "Sales Orders" at bounding box center [666, 70] width 60 height 13
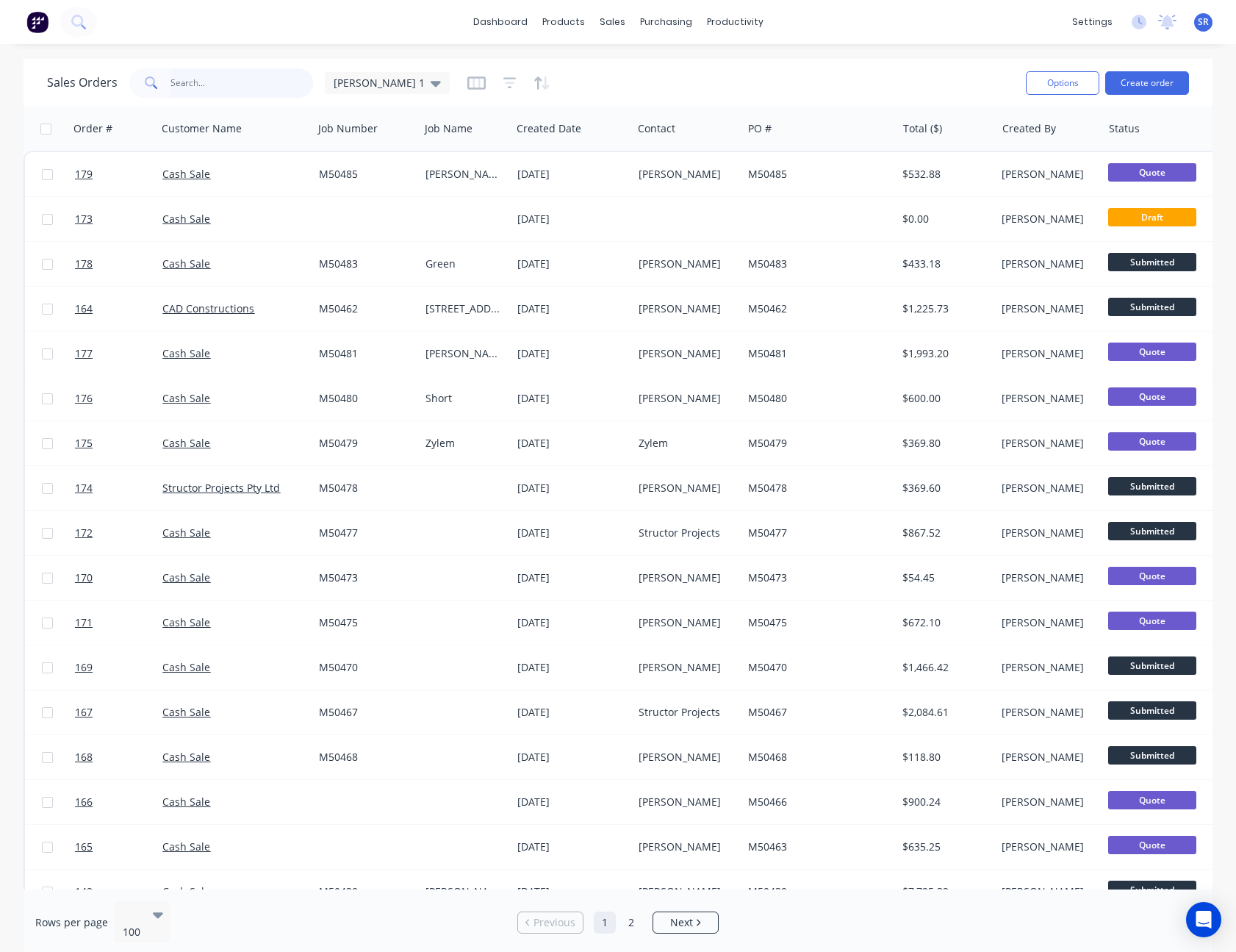
click at [217, 89] on input "text" at bounding box center [242, 83] width 143 height 30
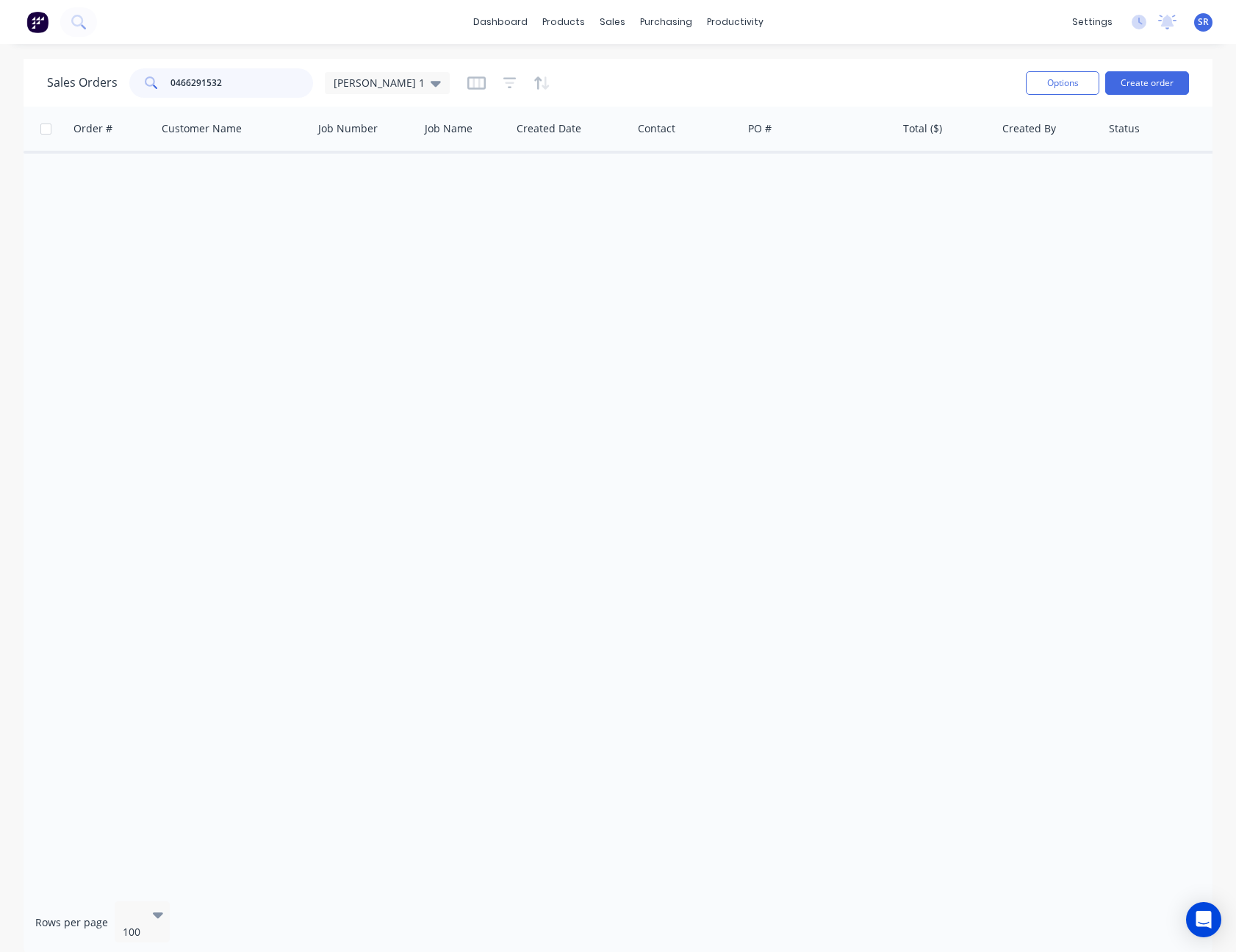
type input "0466291532"
click at [145, 80] on icon at bounding box center [151, 83] width 13 height 13
drag, startPoint x: 222, startPoint y: 81, endPoint x: 85, endPoint y: 84, distance: 137.0
click at [85, 84] on div "Sales Orders 0466291532 [PERSON_NAME] 1" at bounding box center [248, 83] width 403 height 30
